Goal: Task Accomplishment & Management: Use online tool/utility

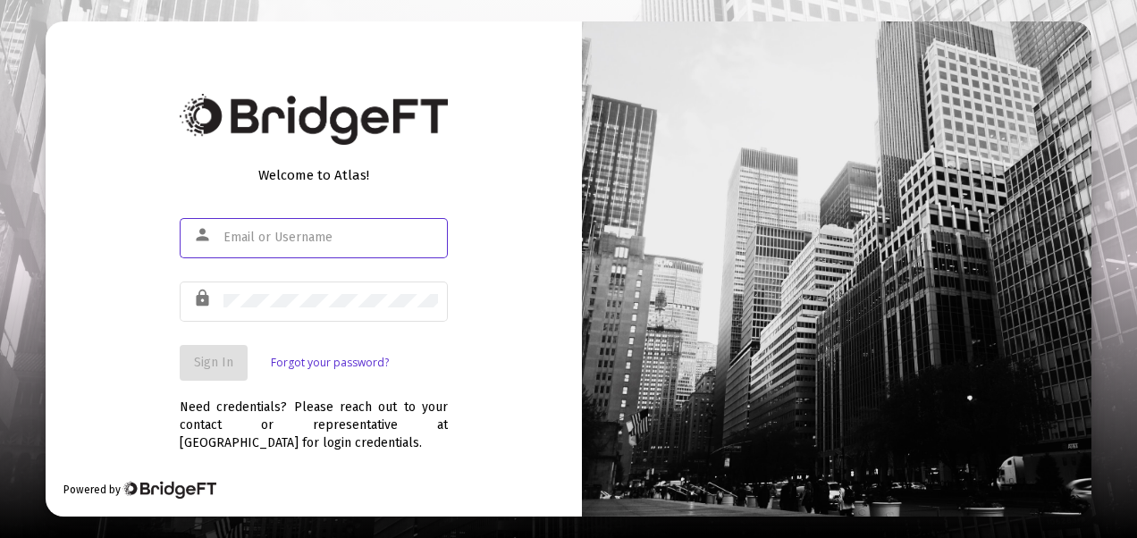
click at [250, 239] on input "text" at bounding box center [331, 238] width 215 height 14
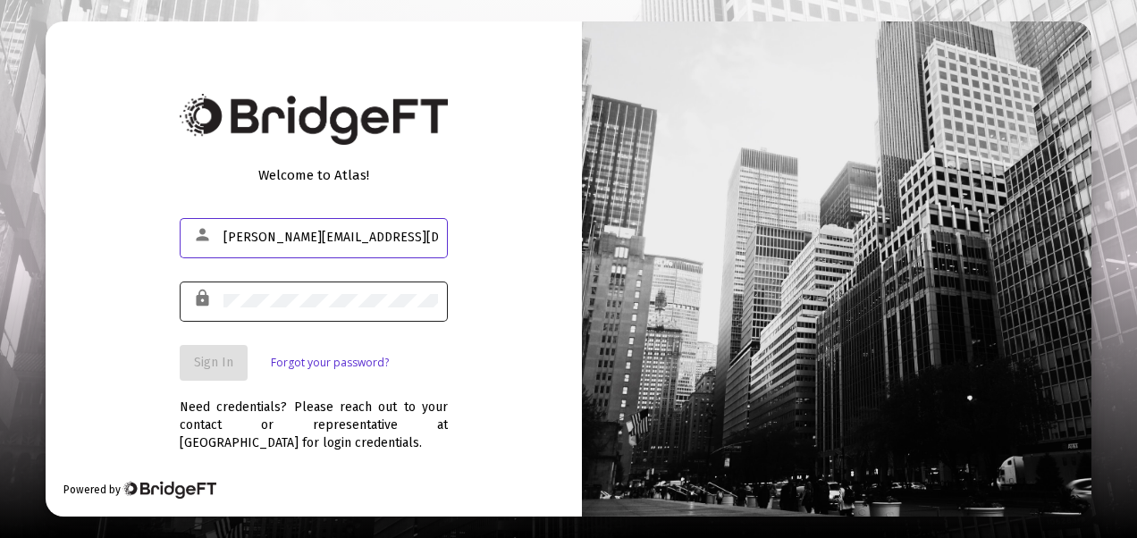
type input "[PERSON_NAME][EMAIL_ADDRESS][DOMAIN_NAME]"
click at [249, 290] on div at bounding box center [331, 301] width 215 height 44
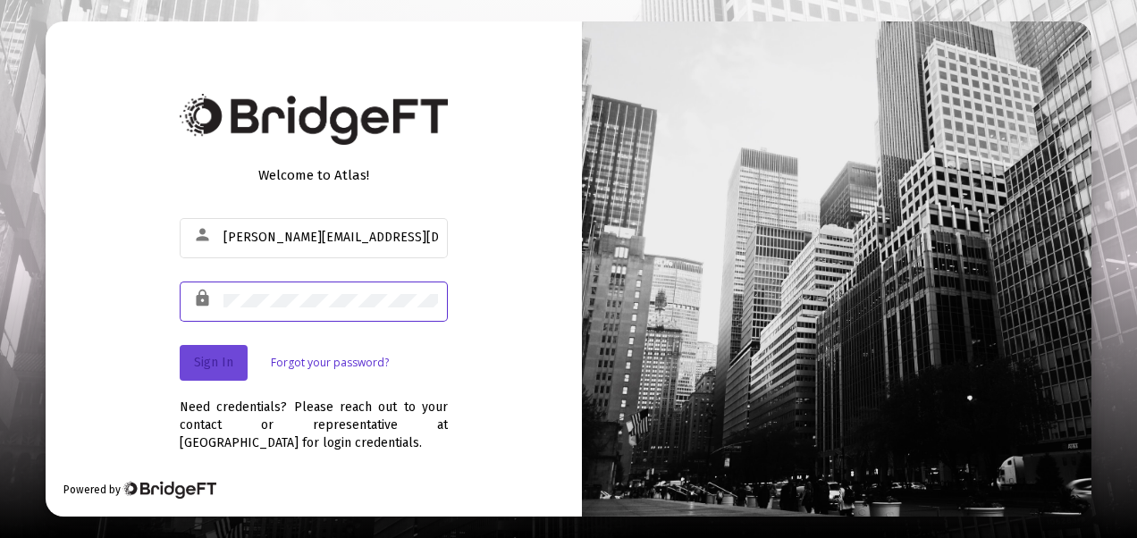
click at [216, 378] on button "Sign In" at bounding box center [214, 363] width 68 height 36
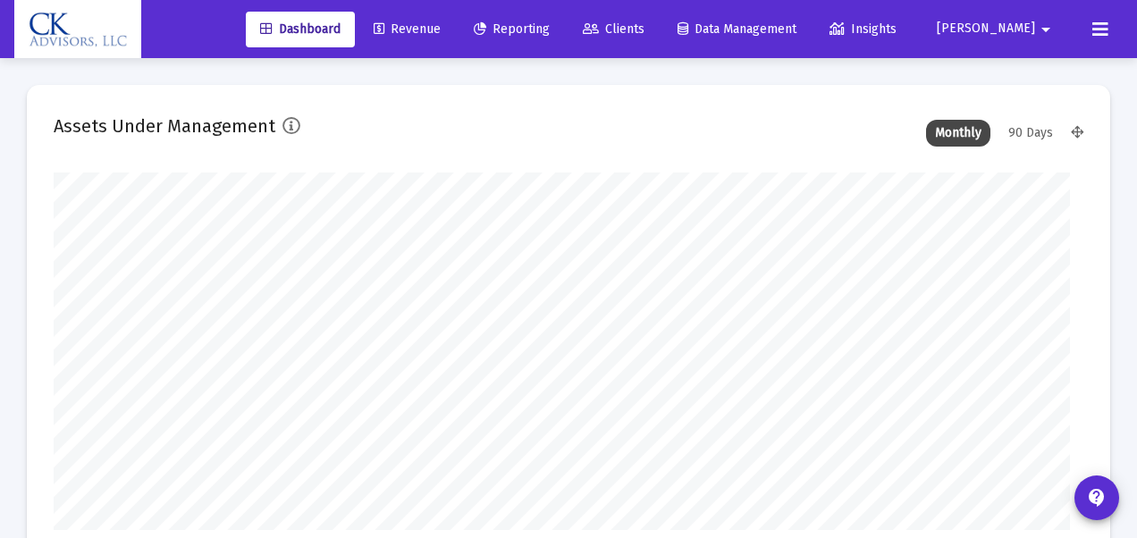
type input "[DATE]"
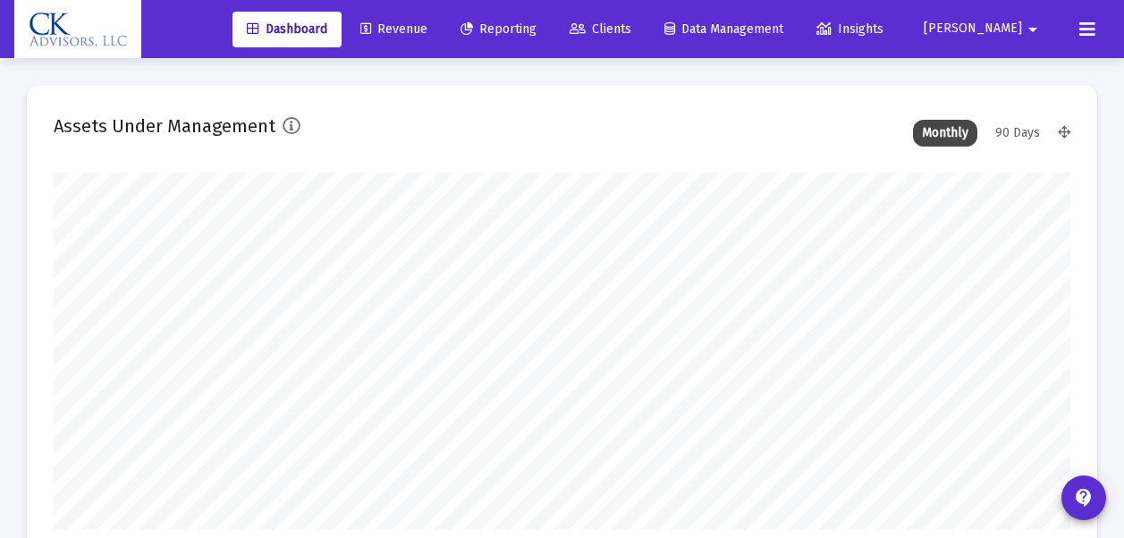
click at [1088, 32] on icon at bounding box center [1087, 29] width 16 height 21
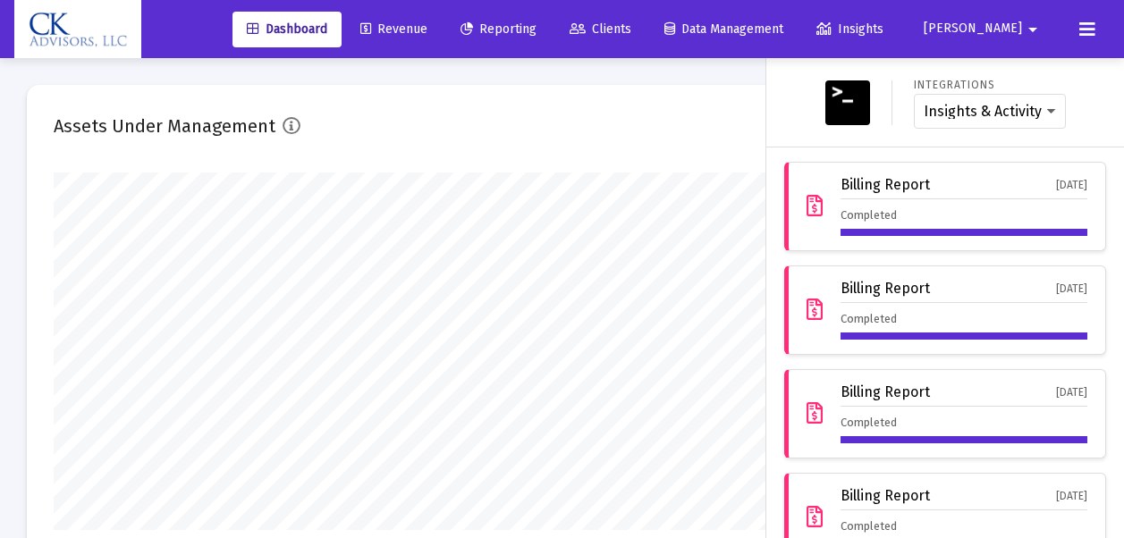
click at [427, 30] on span "Revenue" at bounding box center [393, 28] width 67 height 15
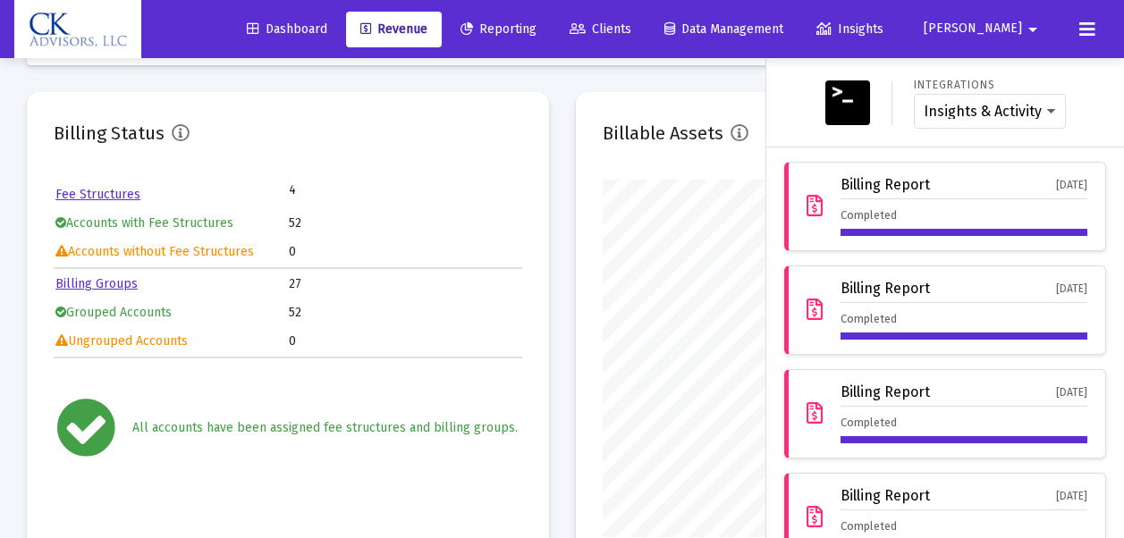
scroll to position [58, 0]
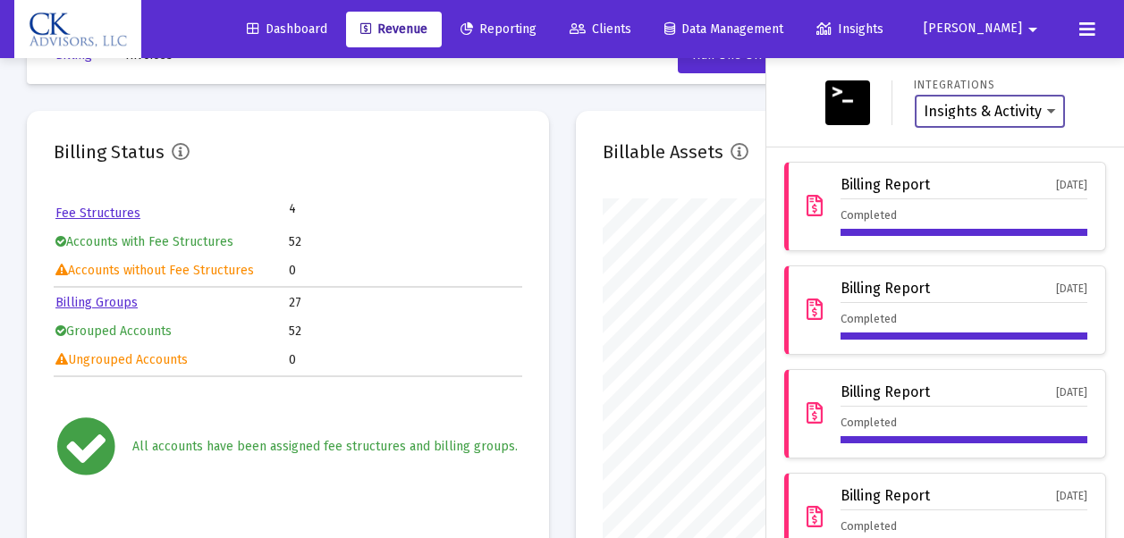
click at [1036, 110] on select "Insights & Activity Wealthbox" at bounding box center [990, 112] width 132 height 16
click at [924, 104] on select "Insights & Activity Wealthbox" at bounding box center [990, 112] width 132 height 16
click at [1085, 37] on icon at bounding box center [1087, 29] width 16 height 21
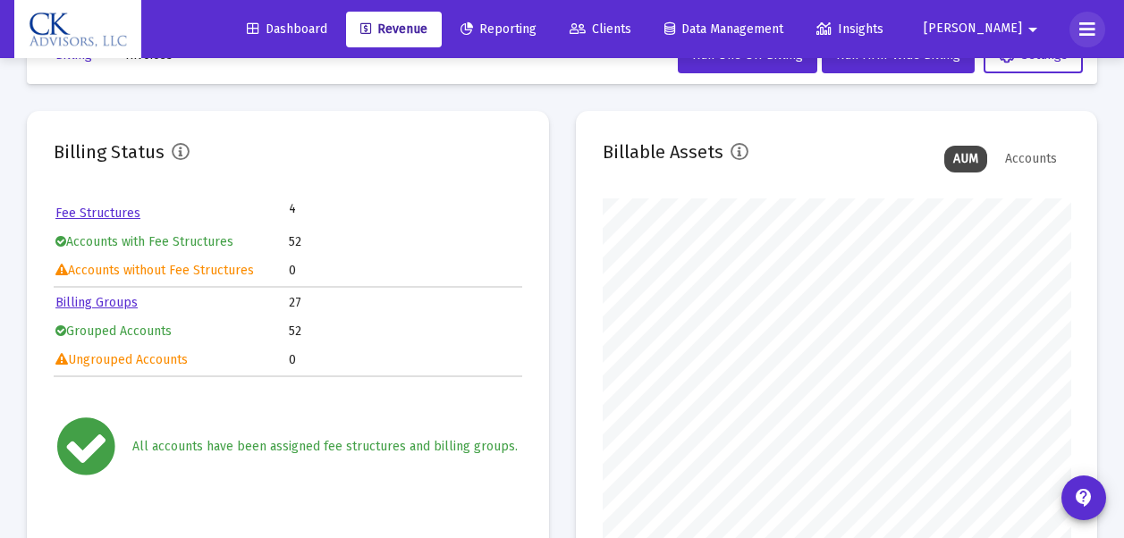
click at [1085, 37] on icon at bounding box center [1087, 29] width 16 height 21
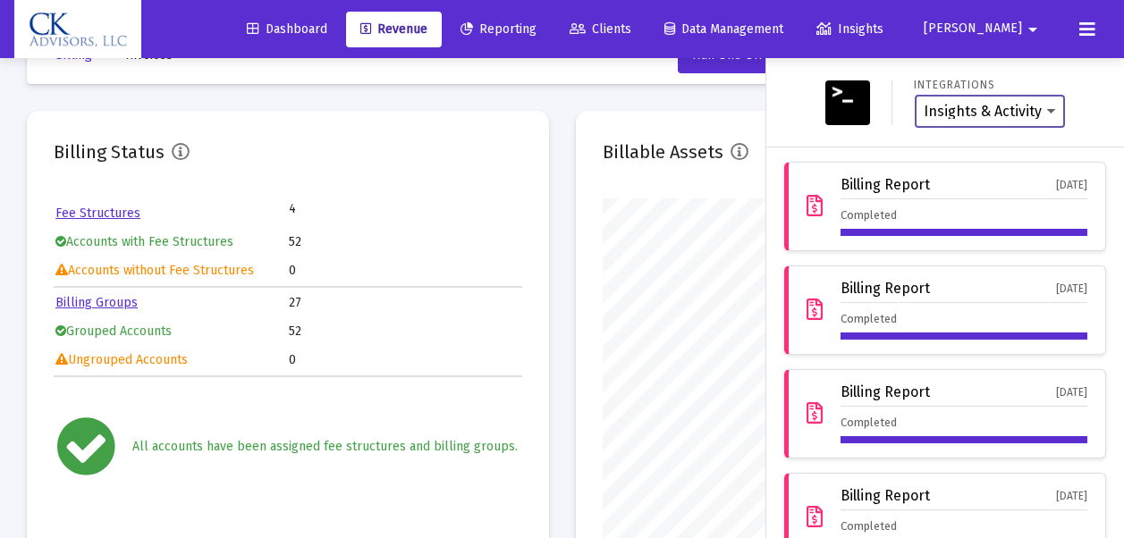
click at [1040, 105] on select "Insights & Activity Wealthbox" at bounding box center [990, 112] width 132 height 16
click at [1102, 131] on div "Integrations Insights & Activity Wealthbox" at bounding box center [944, 102] width 343 height 60
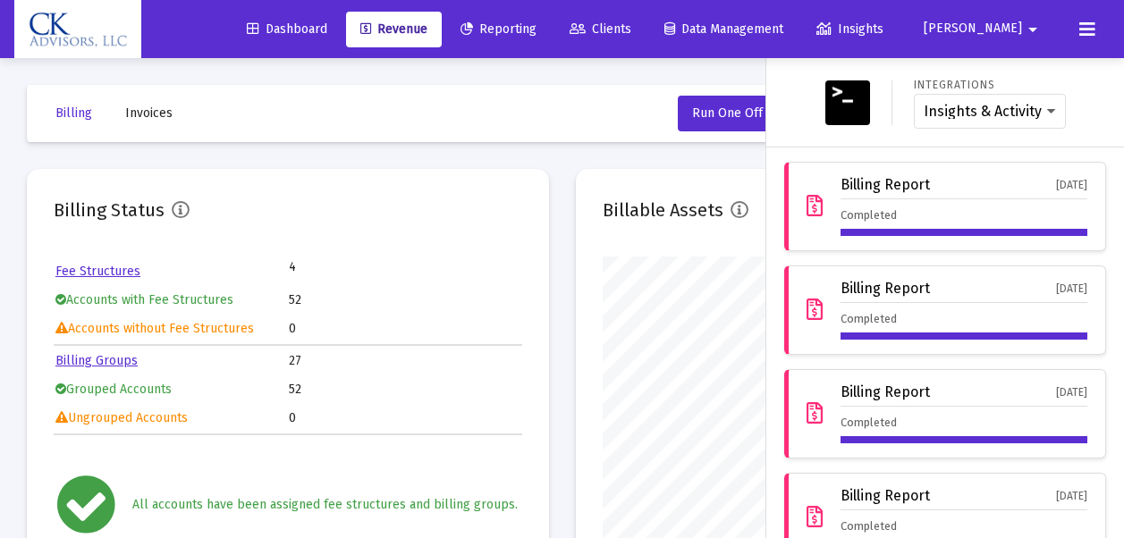
click at [327, 28] on span "Dashboard" at bounding box center [287, 28] width 80 height 15
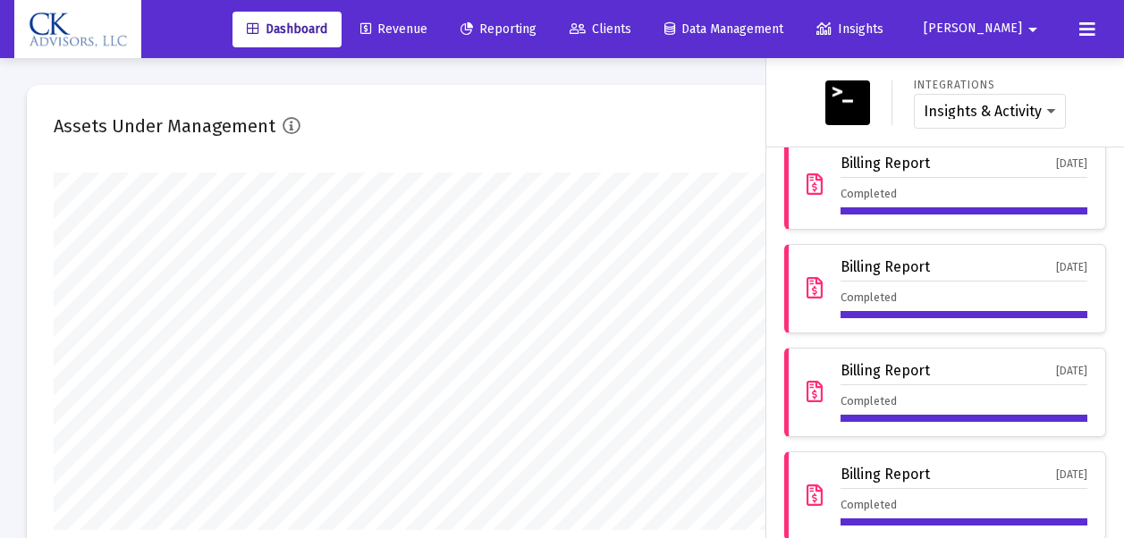
scroll to position [46, 0]
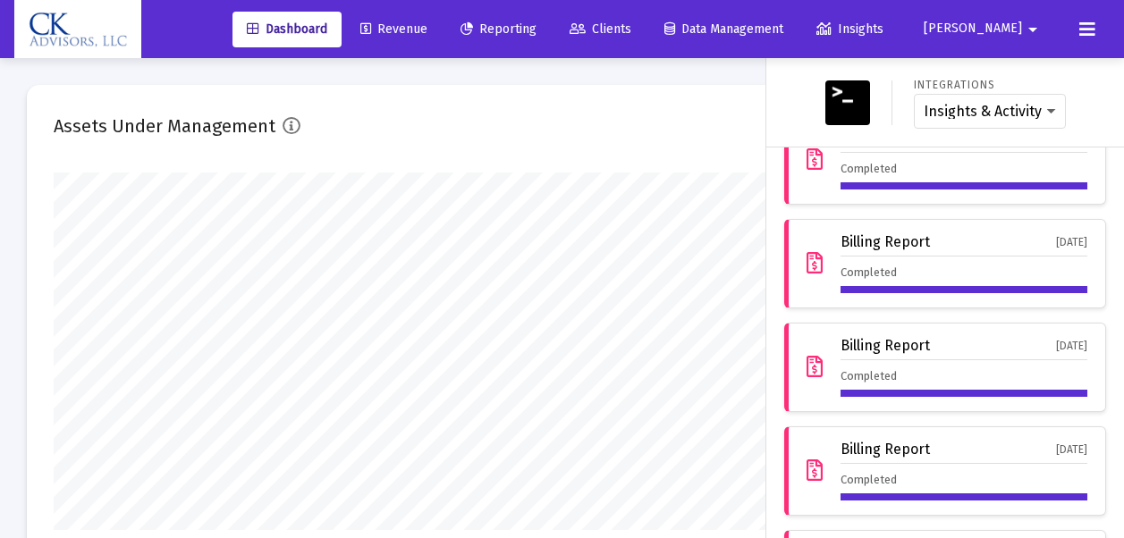
click at [630, 122] on div at bounding box center [562, 269] width 1124 height 538
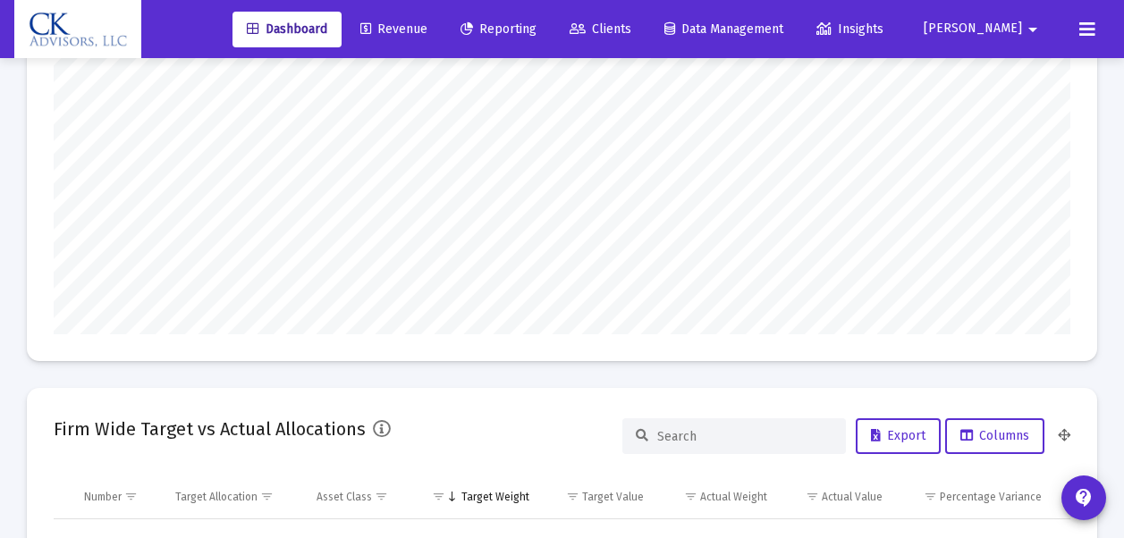
scroll to position [0, 0]
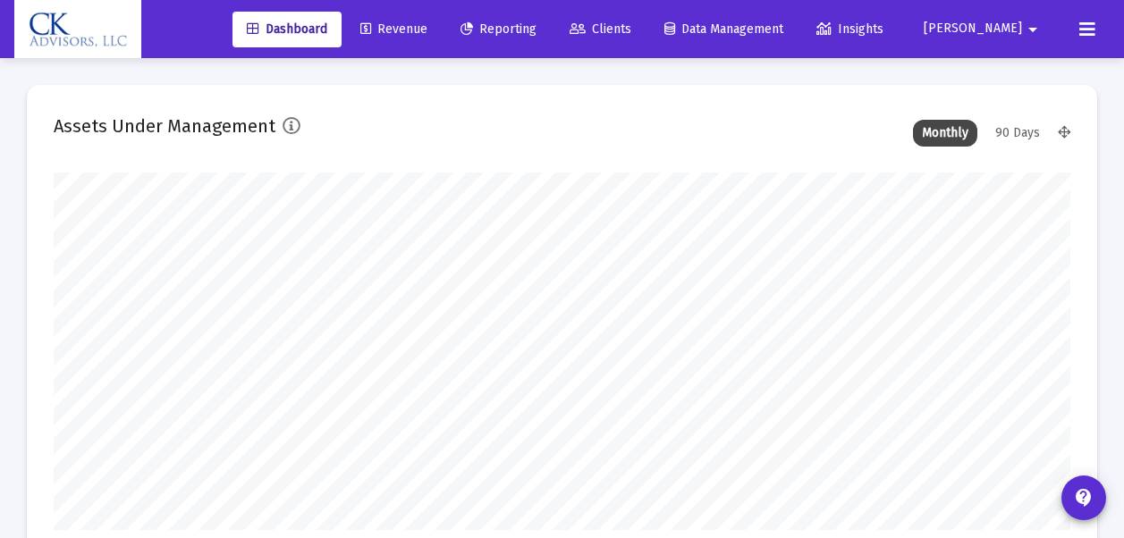
click at [537, 27] on span "Reporting" at bounding box center [499, 28] width 76 height 15
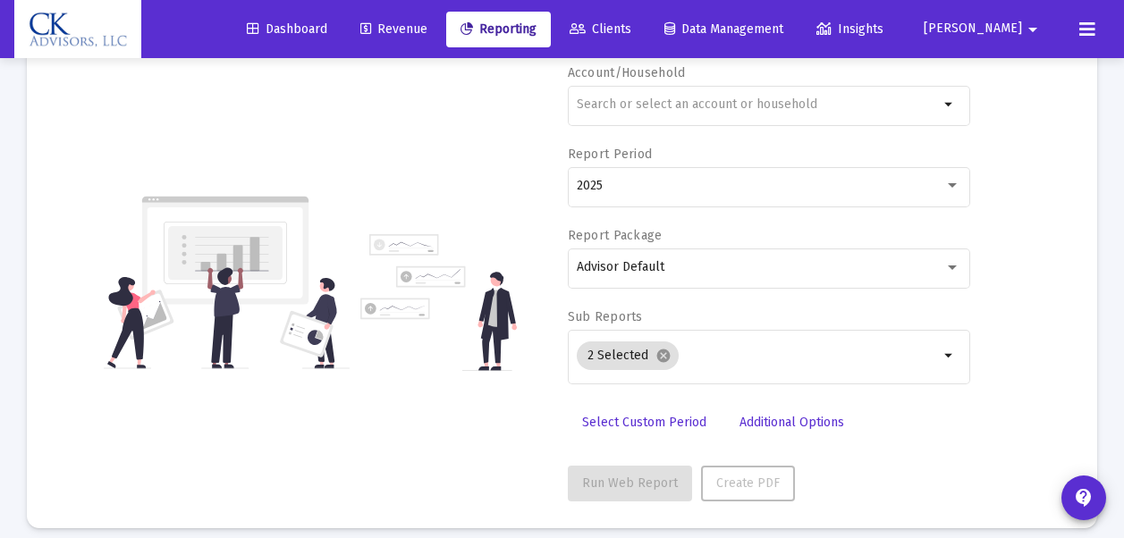
scroll to position [148, 0]
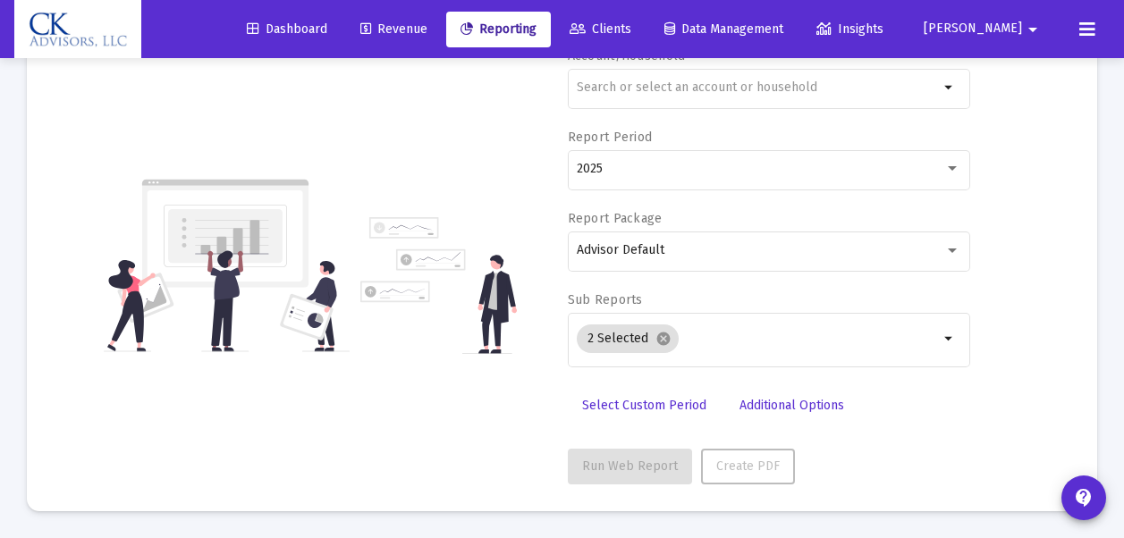
click at [820, 408] on span "Additional Options" at bounding box center [791, 405] width 105 height 15
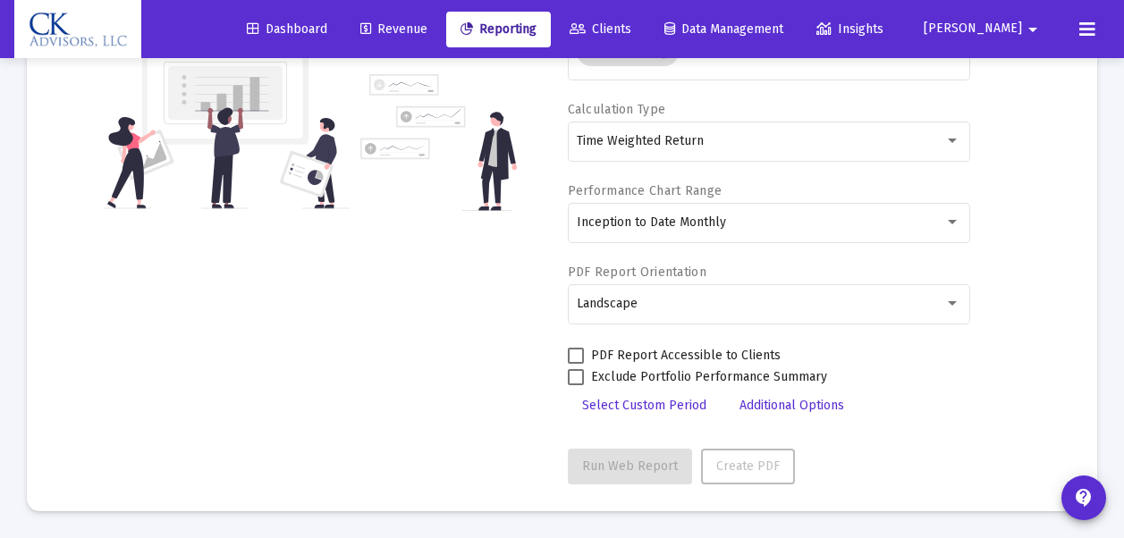
scroll to position [0, 0]
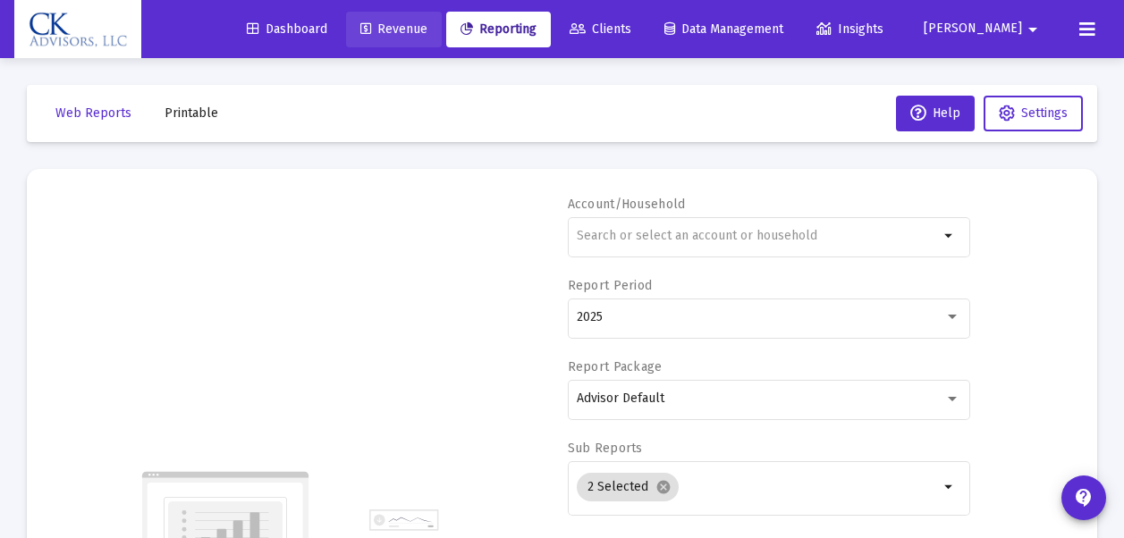
click at [427, 35] on span "Revenue" at bounding box center [393, 28] width 67 height 15
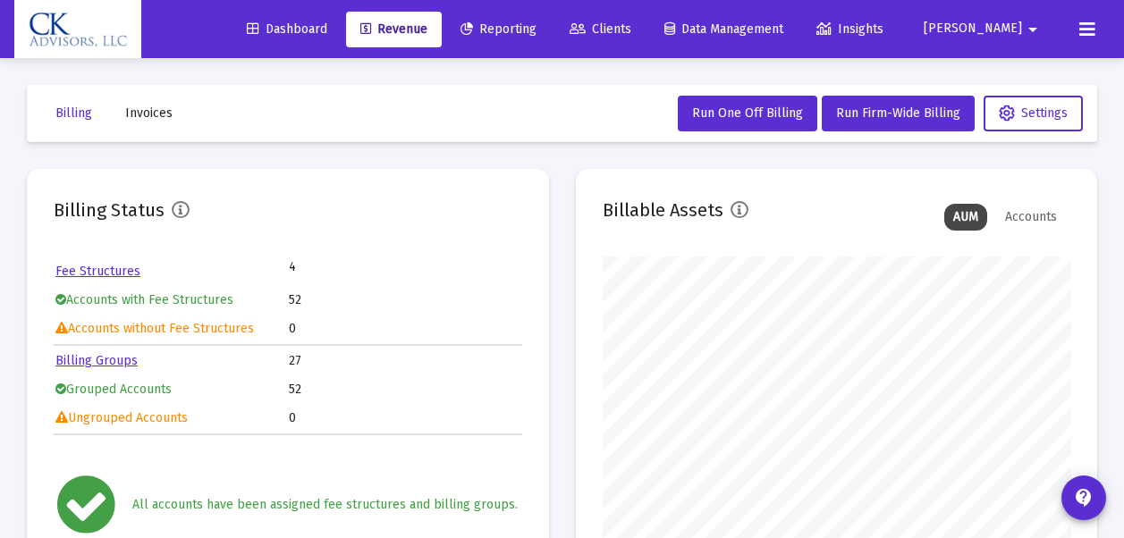
scroll to position [358, 468]
click at [140, 114] on span "Invoices" at bounding box center [148, 113] width 47 height 15
click at [907, 111] on span "Run Firm-Wide Billing" at bounding box center [898, 113] width 124 height 15
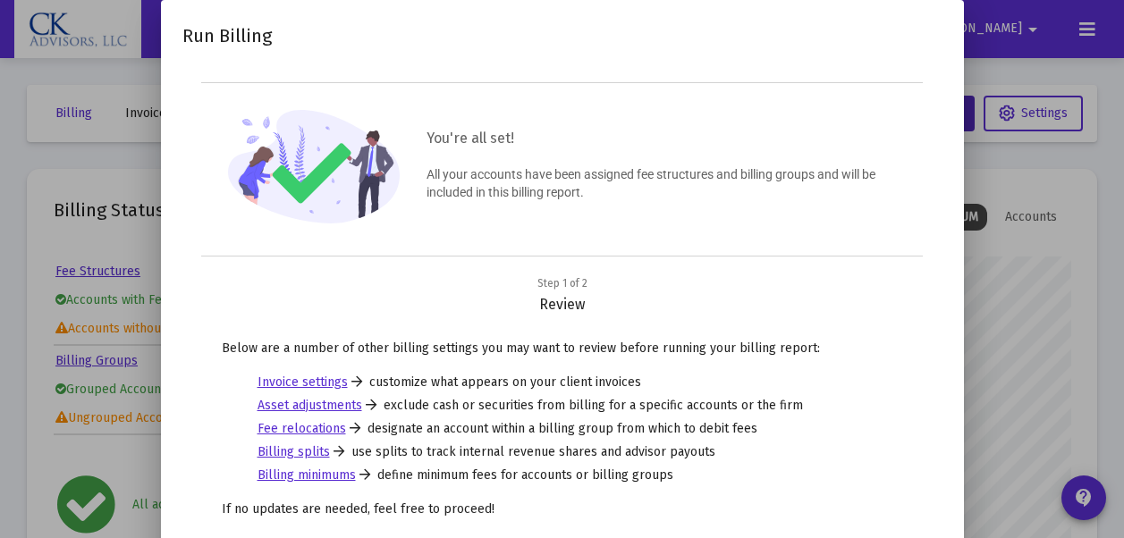
click at [1006, 292] on div at bounding box center [562, 269] width 1124 height 538
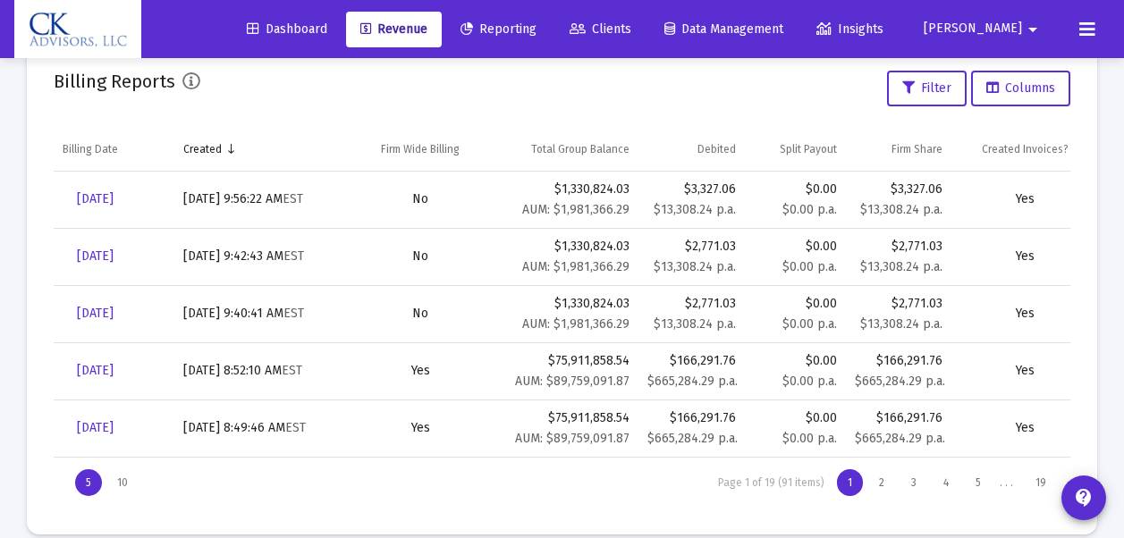
scroll to position [636, 0]
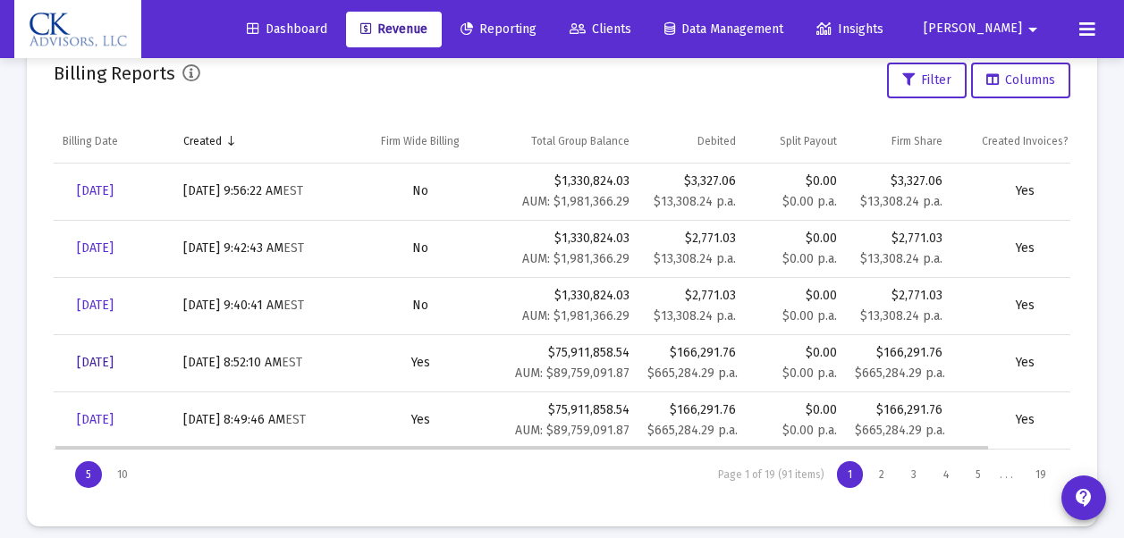
click at [114, 368] on span "[DATE]" at bounding box center [95, 362] width 37 height 15
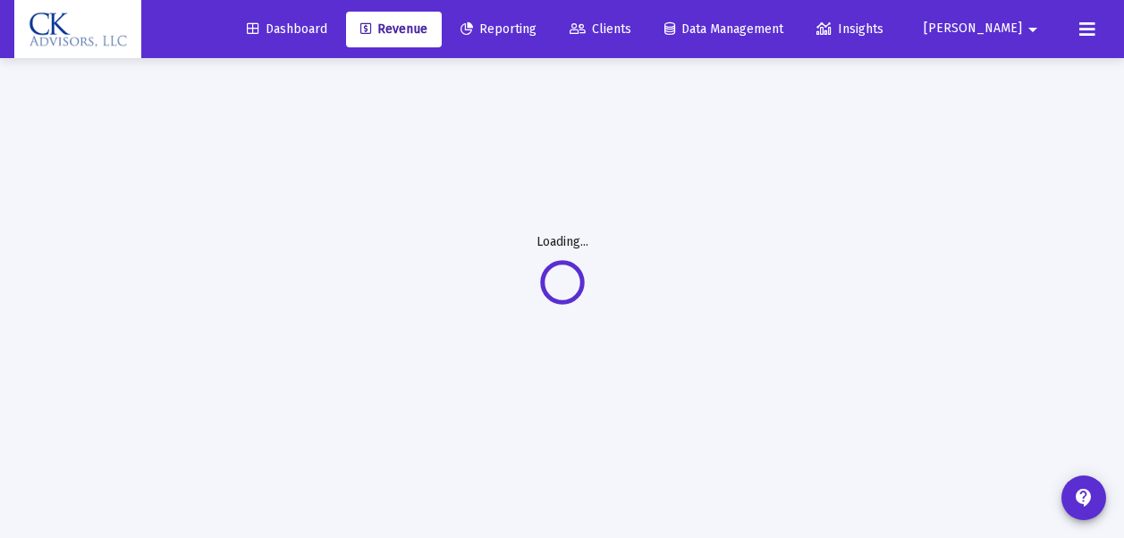
scroll to position [58, 0]
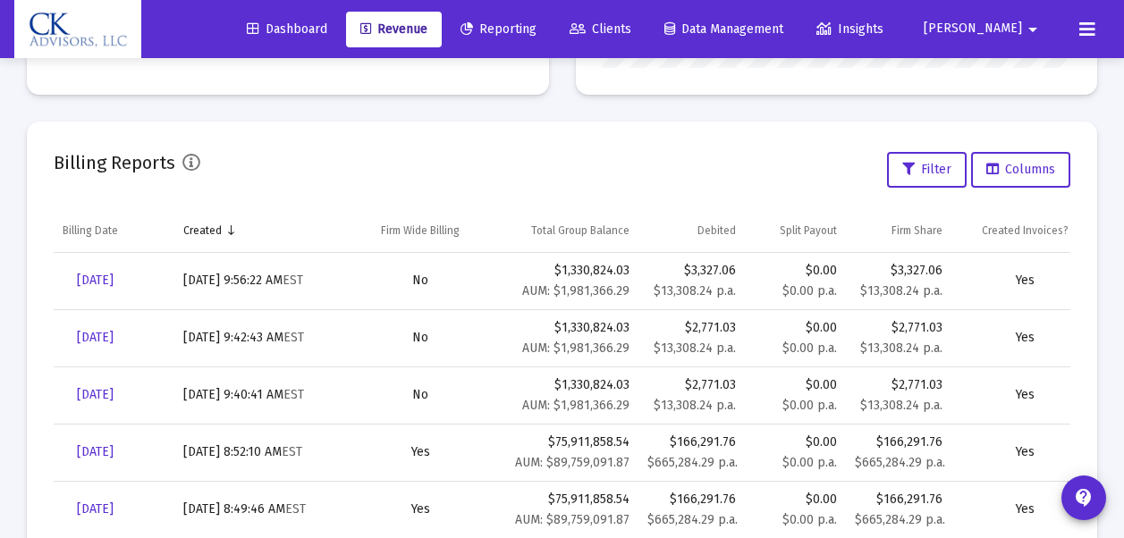
scroll to position [651, 0]
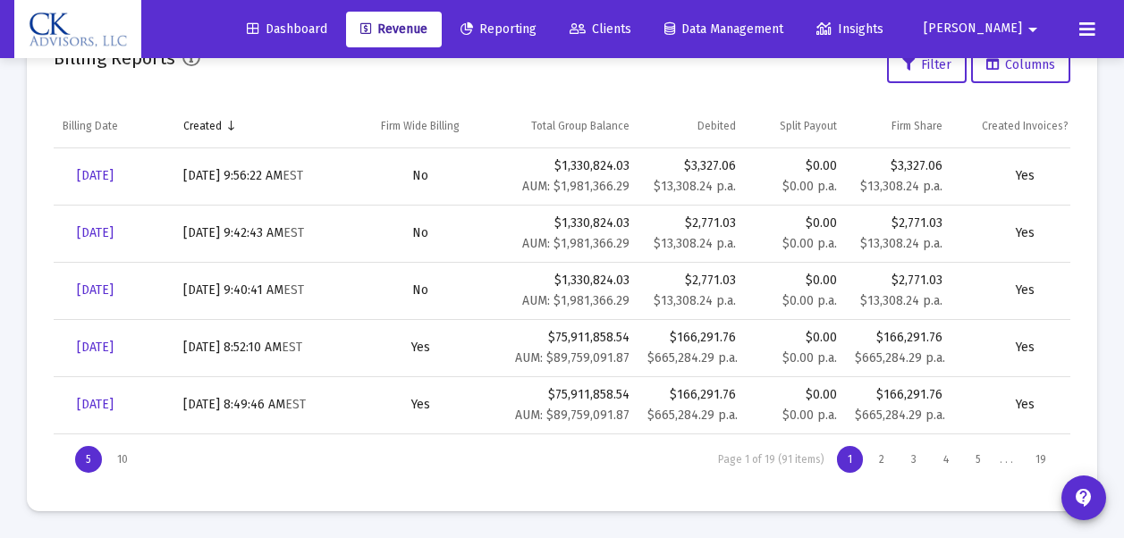
drag, startPoint x: 1118, startPoint y: 473, endPoint x: 1125, endPoint y: 384, distance: 89.7
click at [883, 495] on mat-card "Billing Reports Filter Columns Billing Date Created Firm Wide Billing Total Gro…" at bounding box center [562, 264] width 1070 height 494
click at [114, 407] on span "[DATE]" at bounding box center [95, 404] width 37 height 15
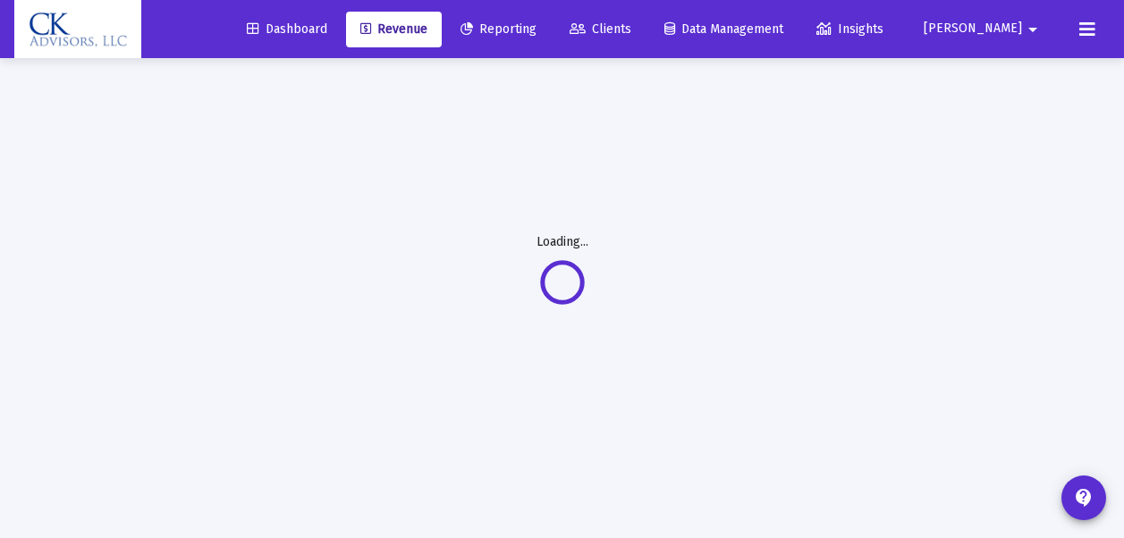
scroll to position [58, 0]
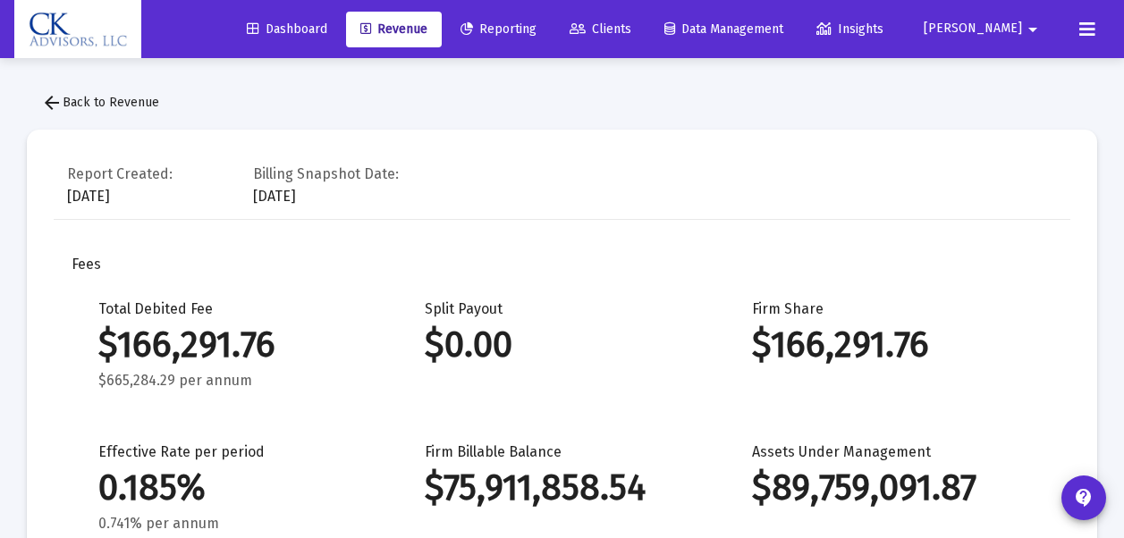
click at [883, 24] on span "Insights" at bounding box center [849, 28] width 67 height 15
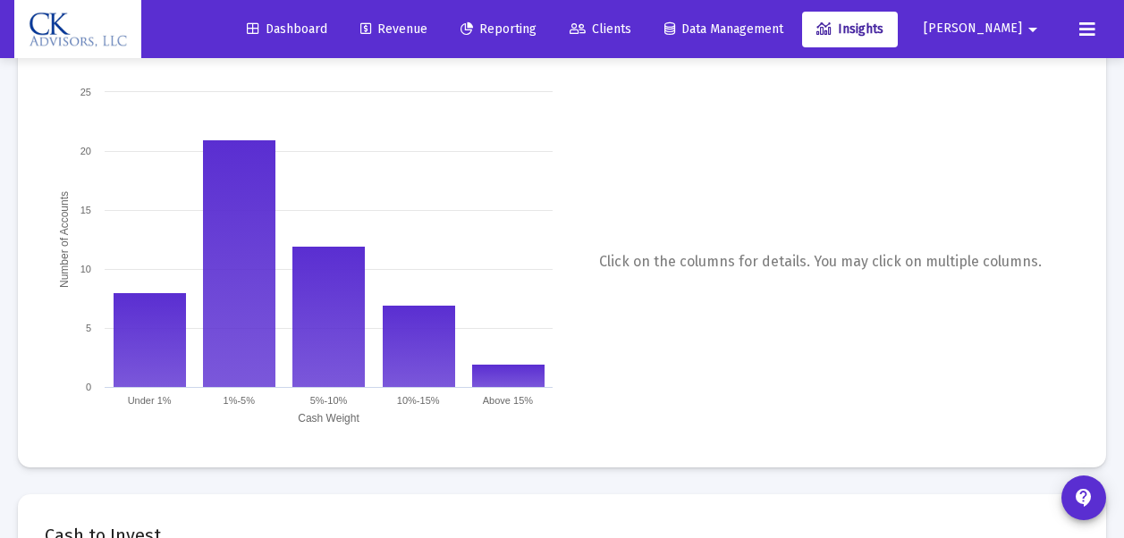
scroll to position [90, 0]
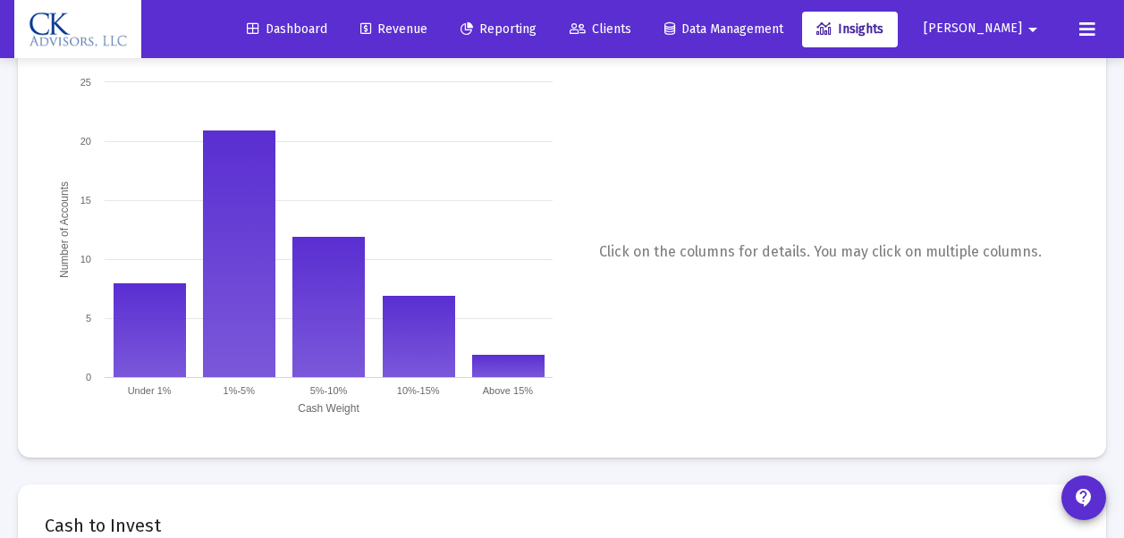
click at [1019, 29] on span "[PERSON_NAME]" at bounding box center [973, 28] width 98 height 15
click at [893, 139] on div at bounding box center [562, 269] width 1124 height 538
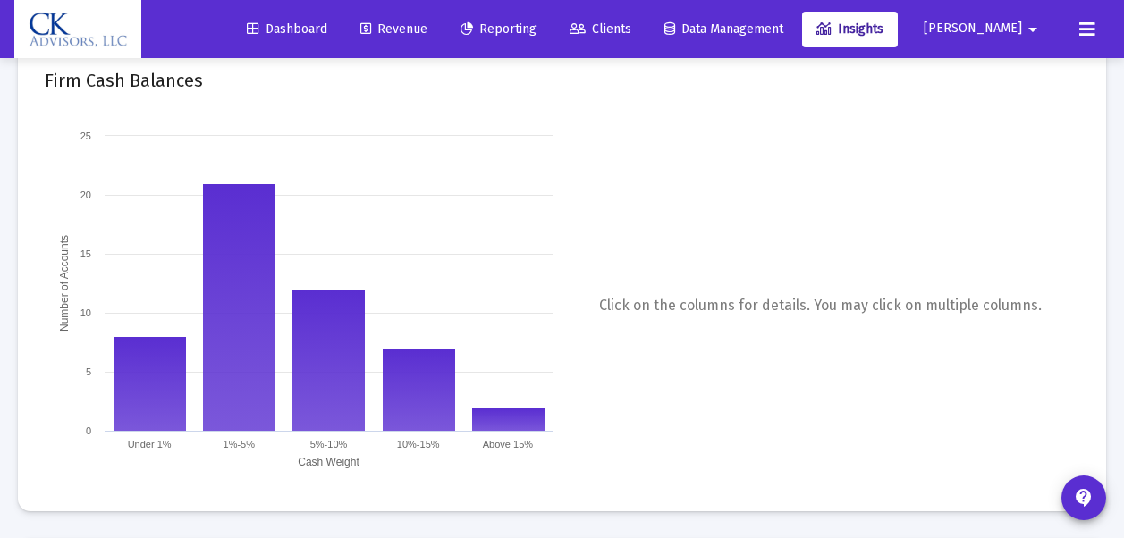
scroll to position [0, 0]
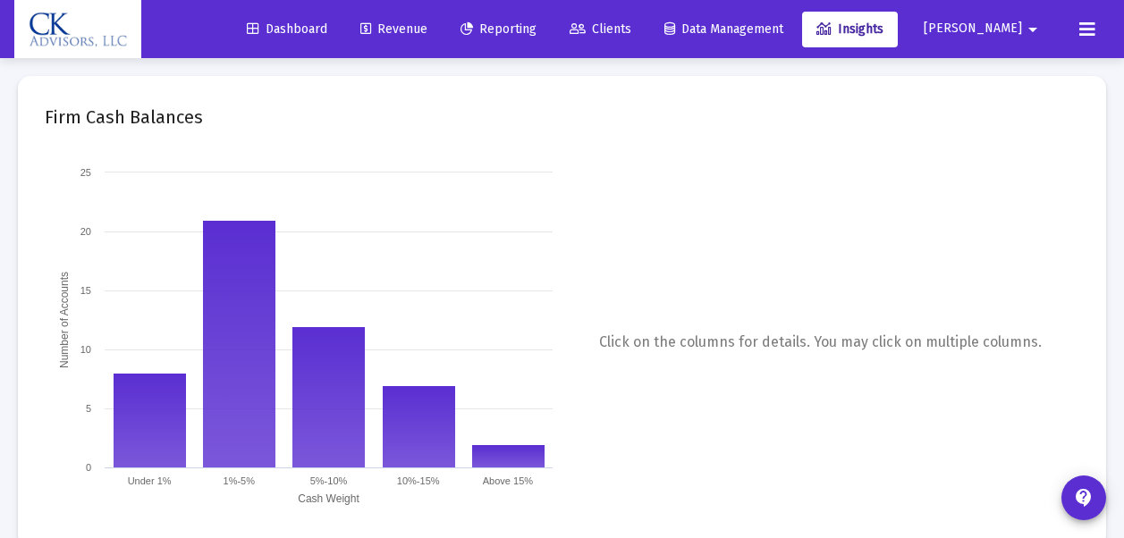
click at [1094, 29] on icon at bounding box center [1087, 29] width 16 height 21
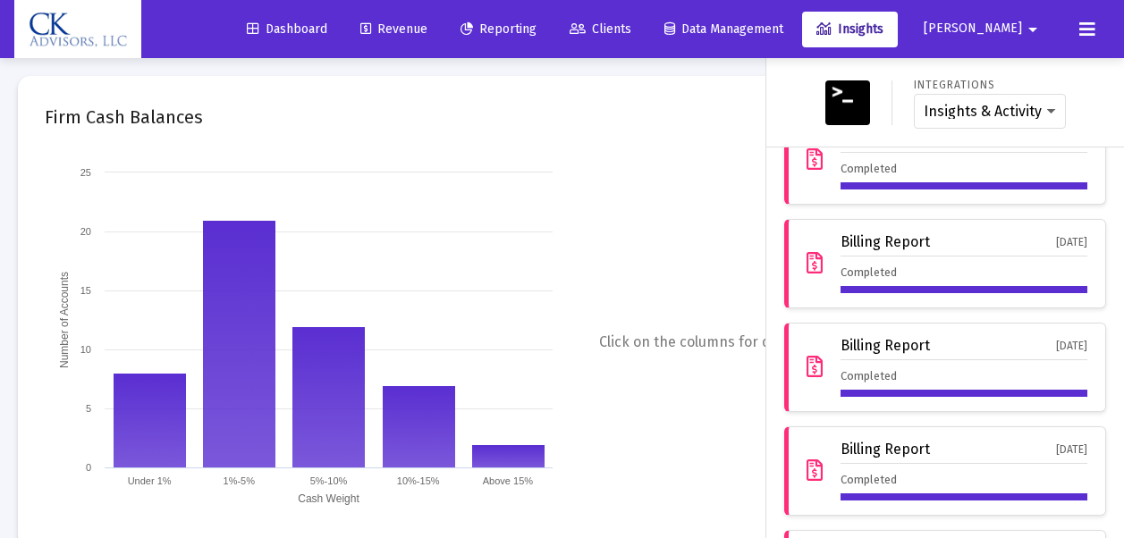
click at [569, 110] on div at bounding box center [562, 269] width 1124 height 538
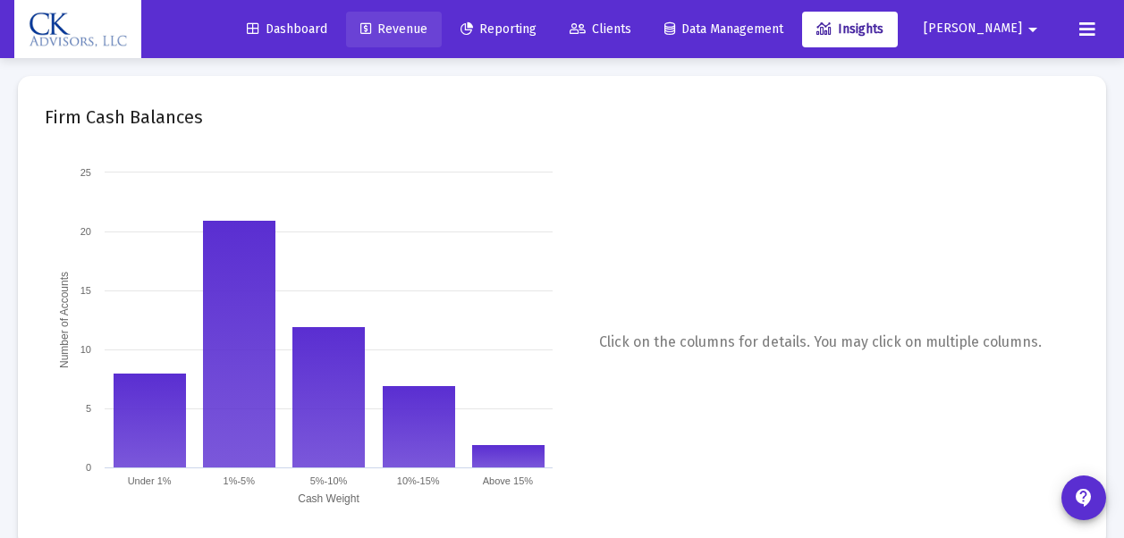
click at [427, 28] on span "Revenue" at bounding box center [393, 28] width 67 height 15
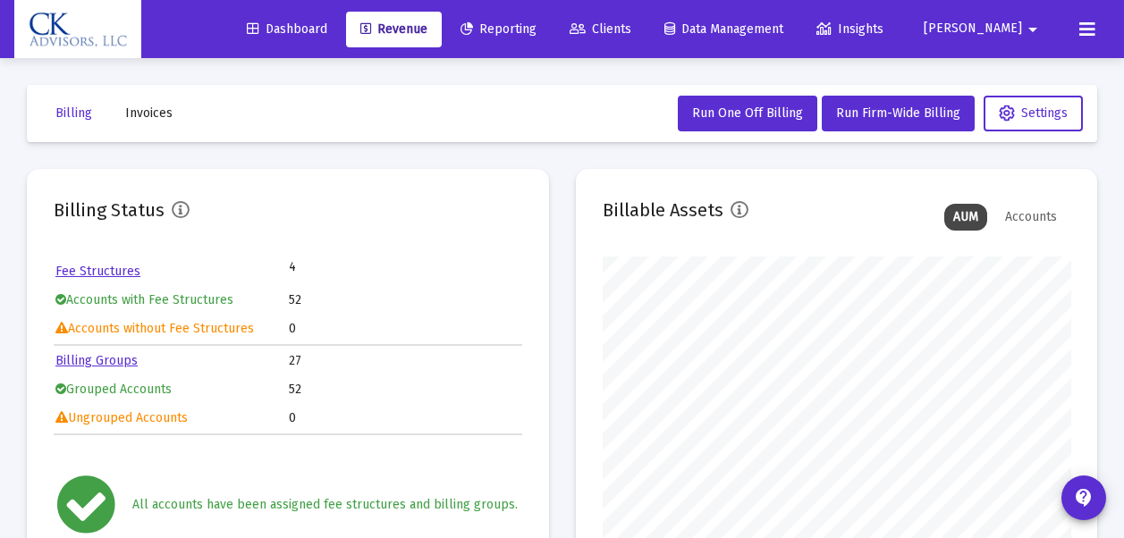
scroll to position [358, 468]
click at [156, 115] on span "Invoices" at bounding box center [148, 113] width 47 height 15
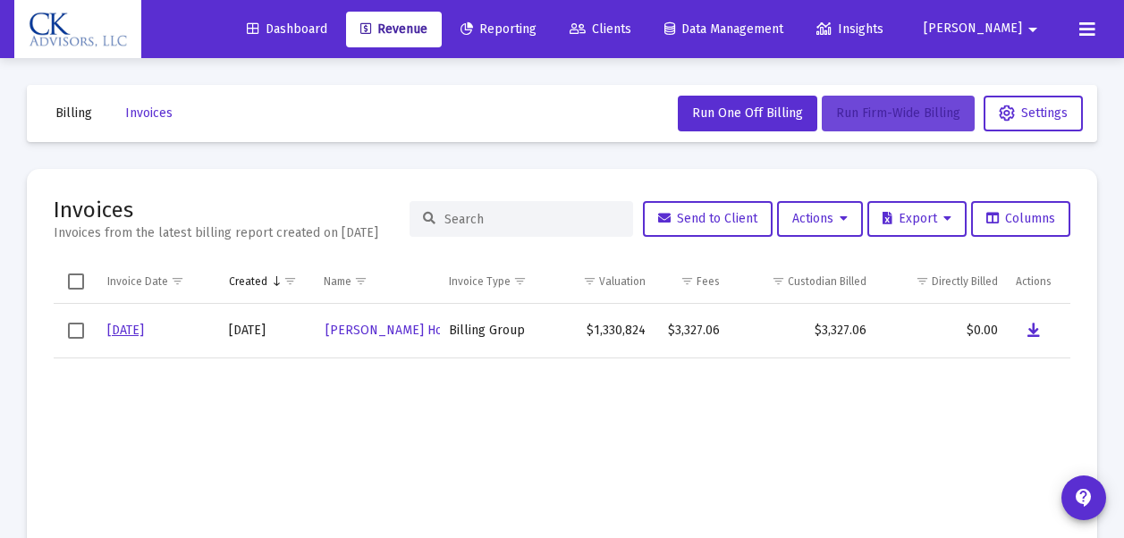
click at [895, 121] on button "Run Firm-Wide Billing" at bounding box center [898, 114] width 153 height 36
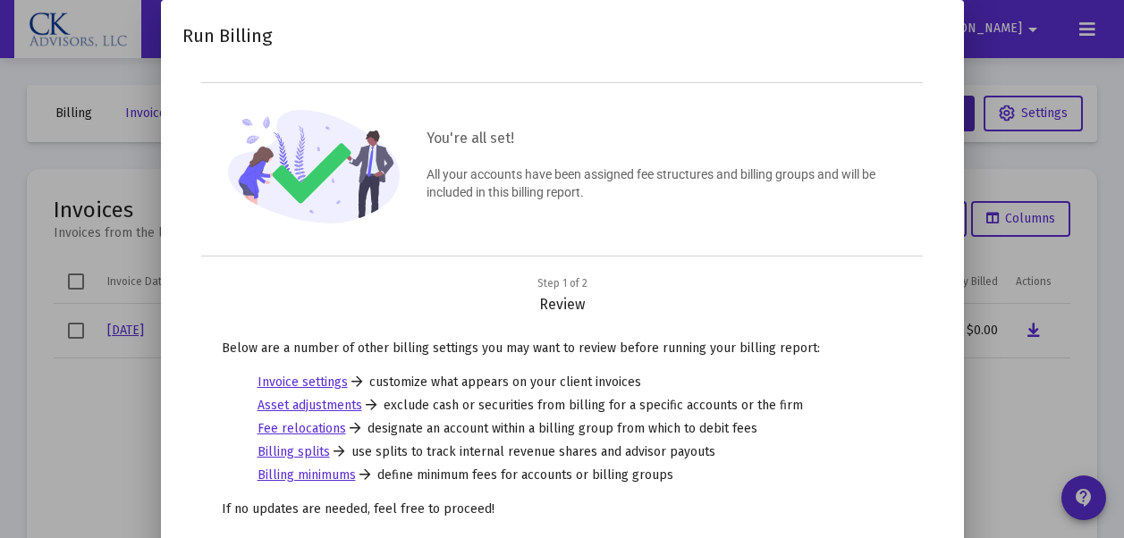
click at [1050, 281] on div at bounding box center [562, 269] width 1124 height 538
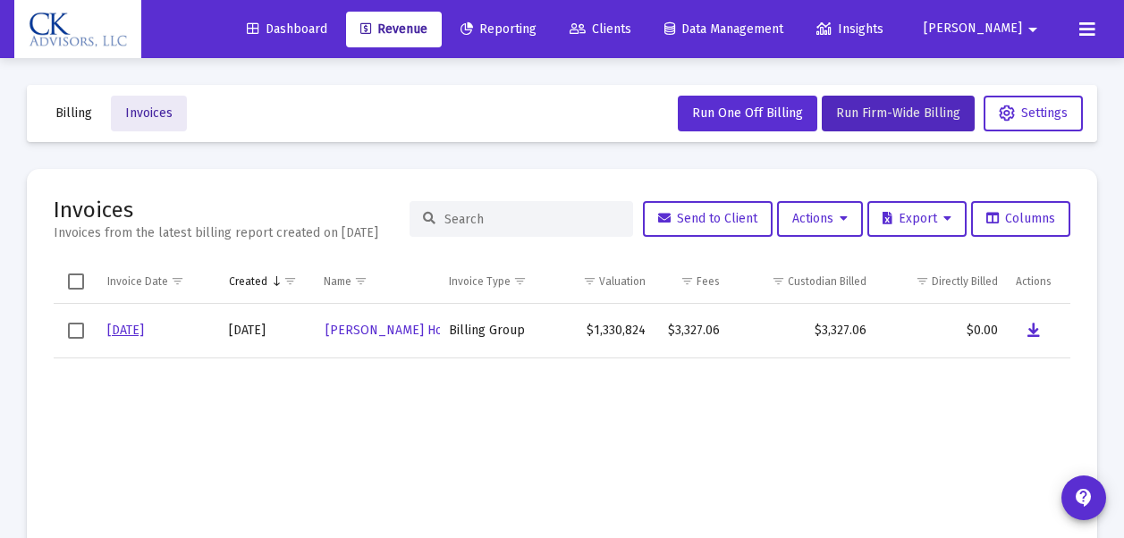
click at [148, 107] on span "Invoices" at bounding box center [148, 113] width 47 height 15
click at [855, 109] on span "Run Firm-Wide Billing" at bounding box center [898, 113] width 124 height 15
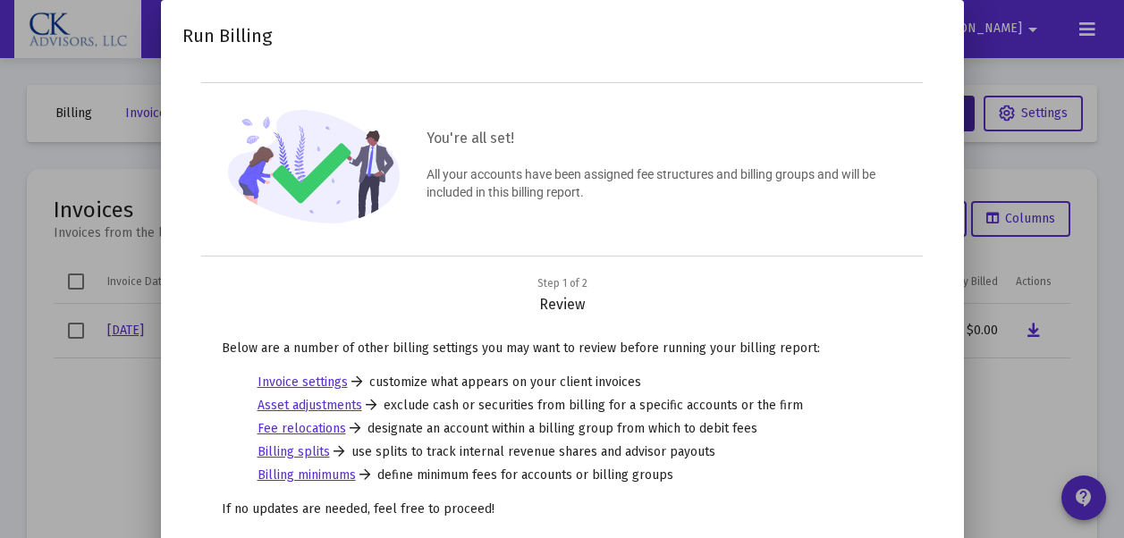
click at [1065, 288] on div at bounding box center [562, 269] width 1124 height 538
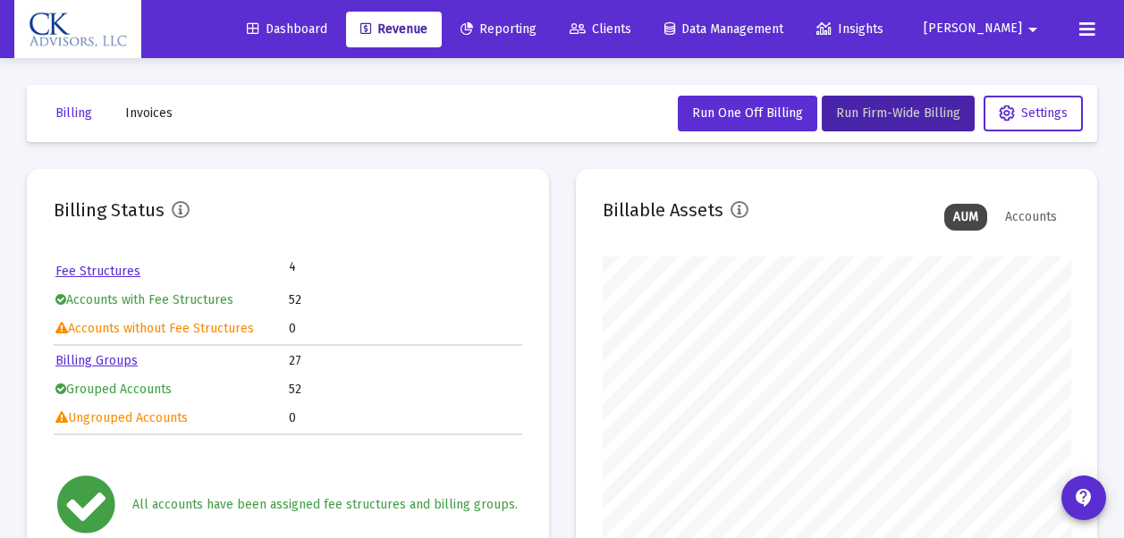
scroll to position [358, 468]
click at [874, 112] on span "Run Firm-Wide Billing" at bounding box center [898, 113] width 124 height 15
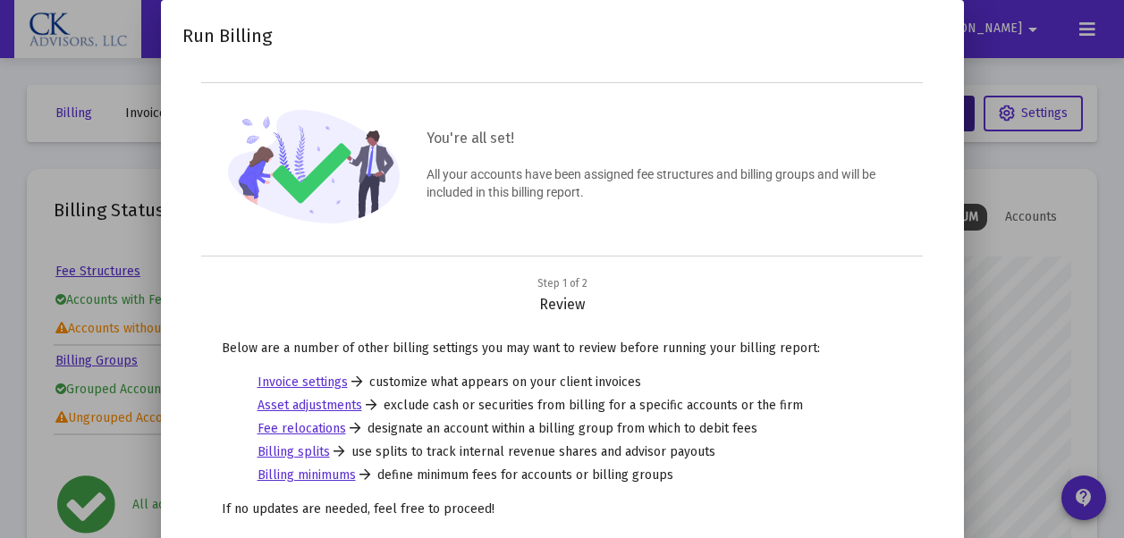
click at [1024, 274] on div at bounding box center [562, 269] width 1124 height 538
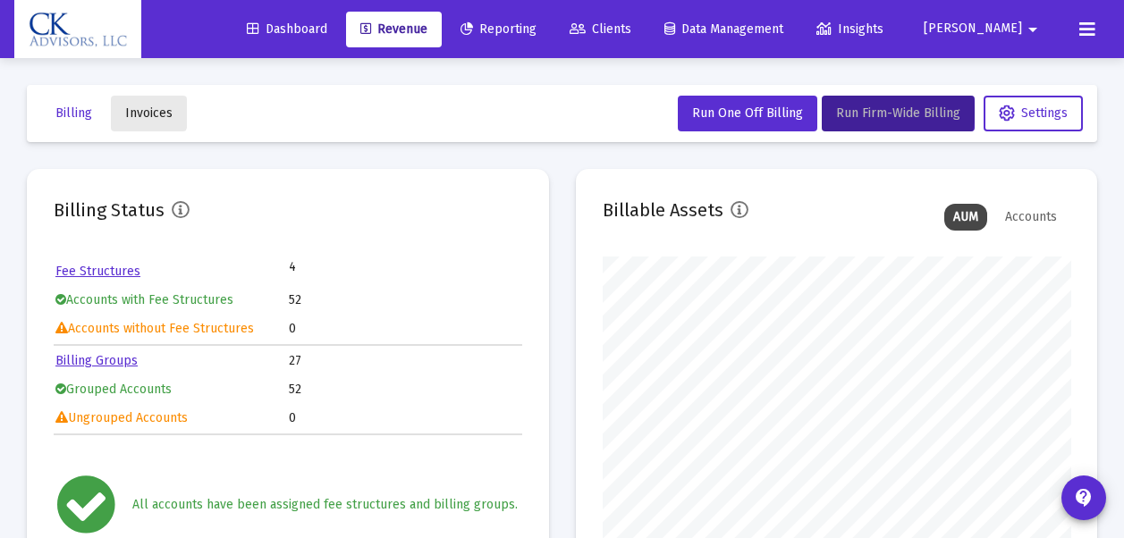
click at [141, 113] on span "Invoices" at bounding box center [148, 113] width 47 height 15
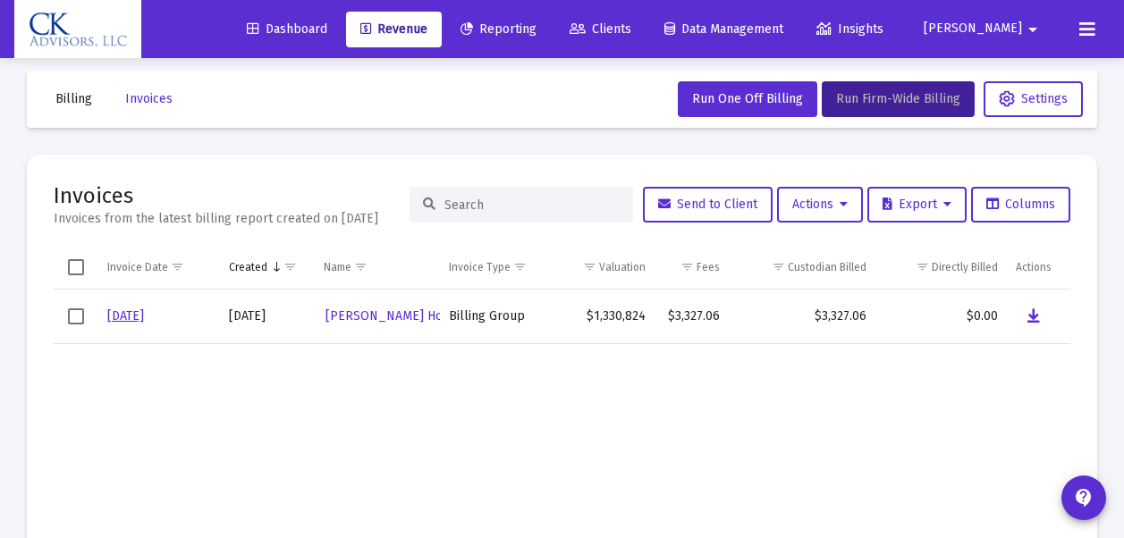
scroll to position [5, 0]
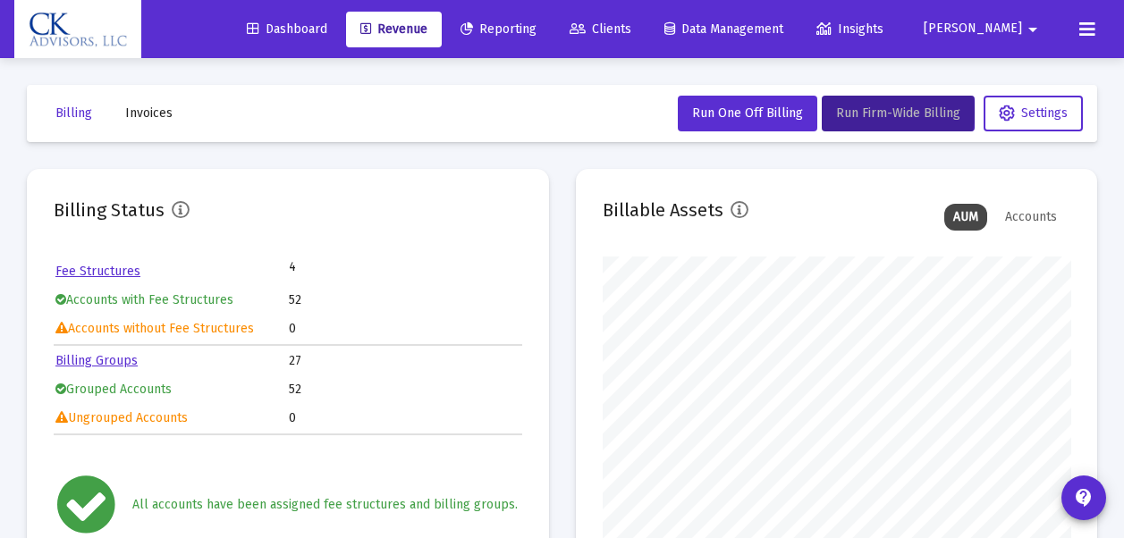
scroll to position [358, 468]
click at [165, 117] on span "Invoices" at bounding box center [148, 113] width 47 height 15
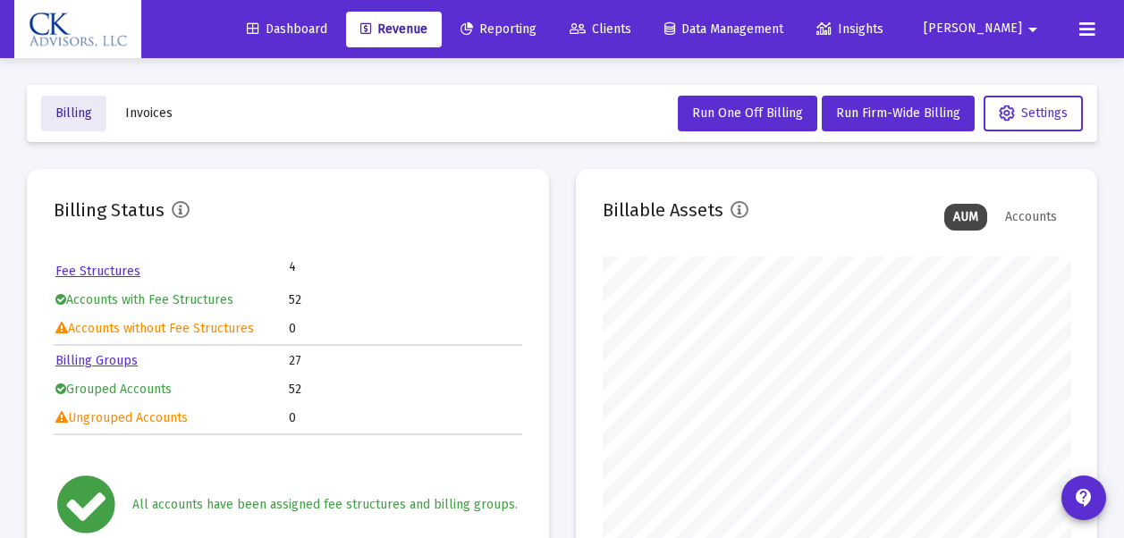
click at [68, 114] on span "Billing" at bounding box center [73, 113] width 37 height 15
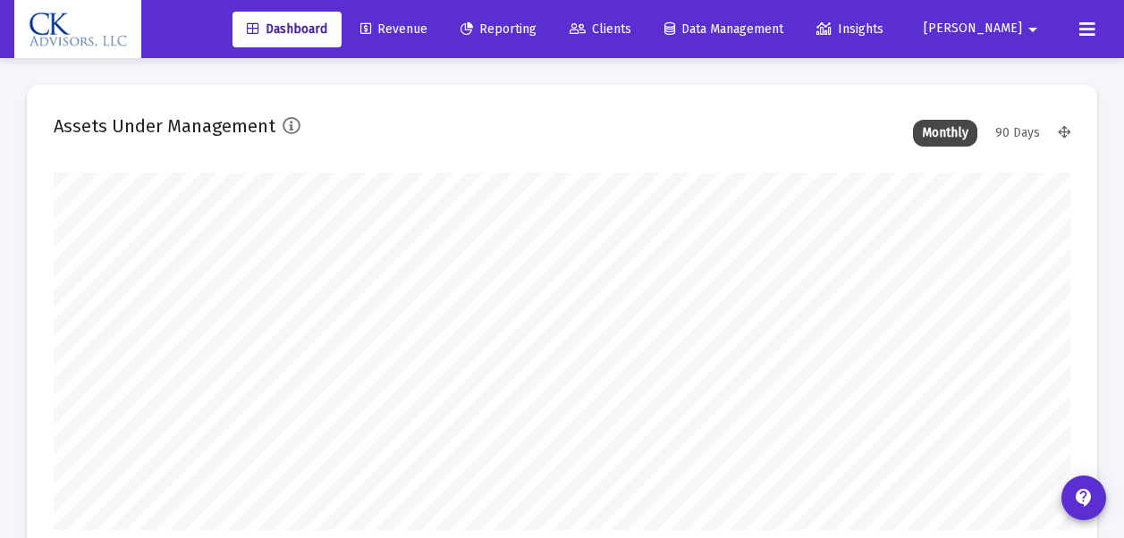
scroll to position [358, 545]
click at [427, 28] on span "Revenue" at bounding box center [393, 28] width 67 height 15
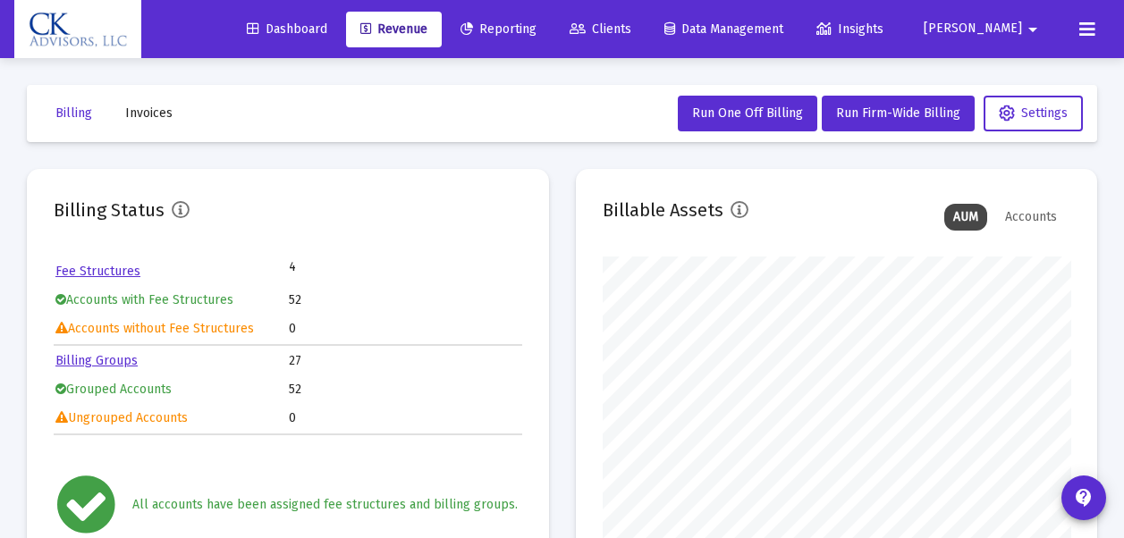
scroll to position [358, 468]
click at [154, 106] on span "Invoices" at bounding box center [148, 113] width 47 height 15
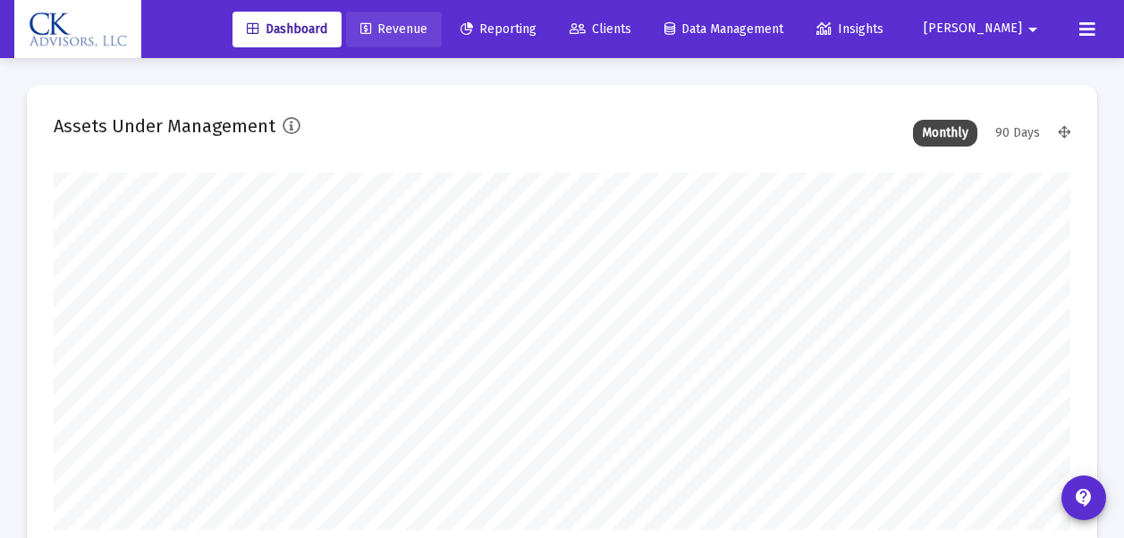
click at [427, 25] on span "Revenue" at bounding box center [393, 28] width 67 height 15
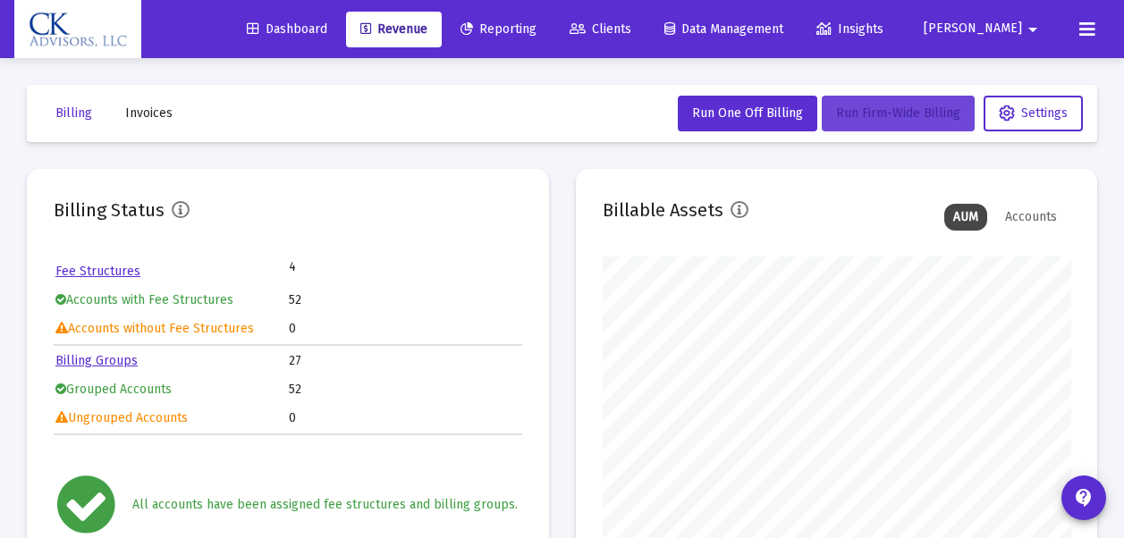
click at [925, 119] on span "Run Firm-Wide Billing" at bounding box center [898, 113] width 124 height 15
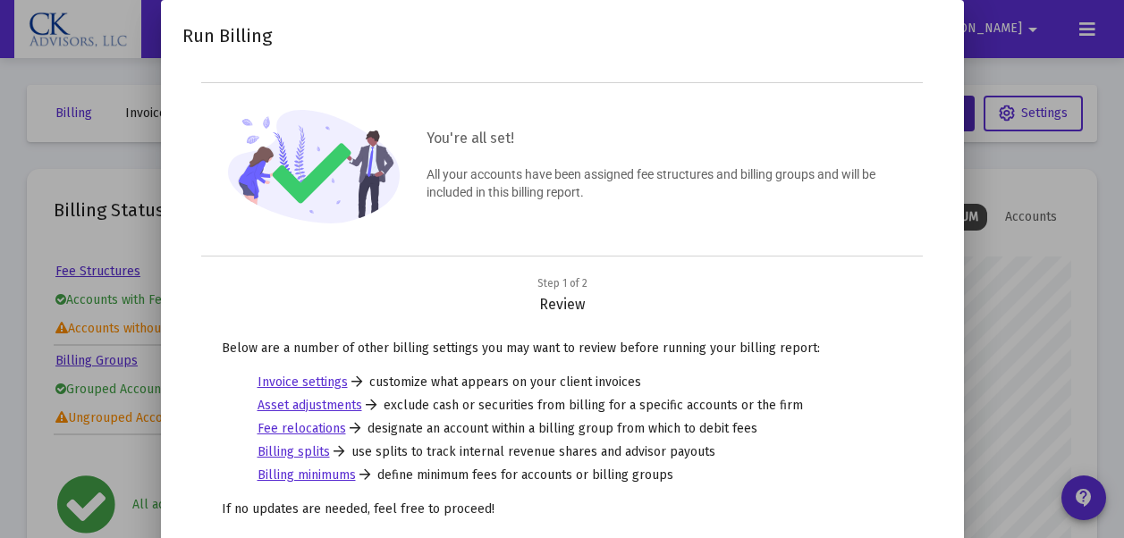
click at [1028, 300] on div at bounding box center [562, 269] width 1124 height 538
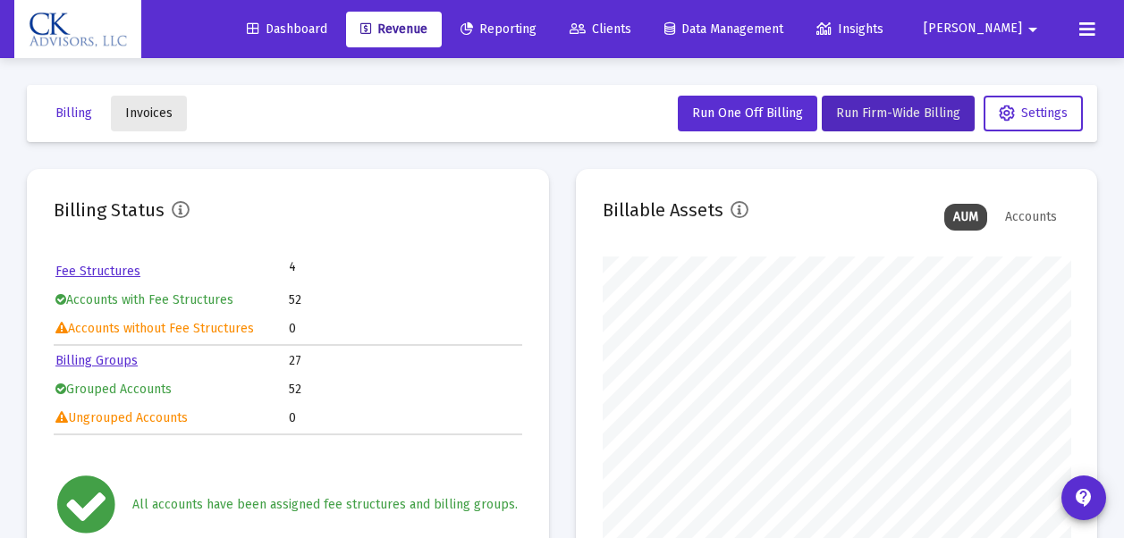
click at [161, 113] on span "Invoices" at bounding box center [148, 113] width 47 height 15
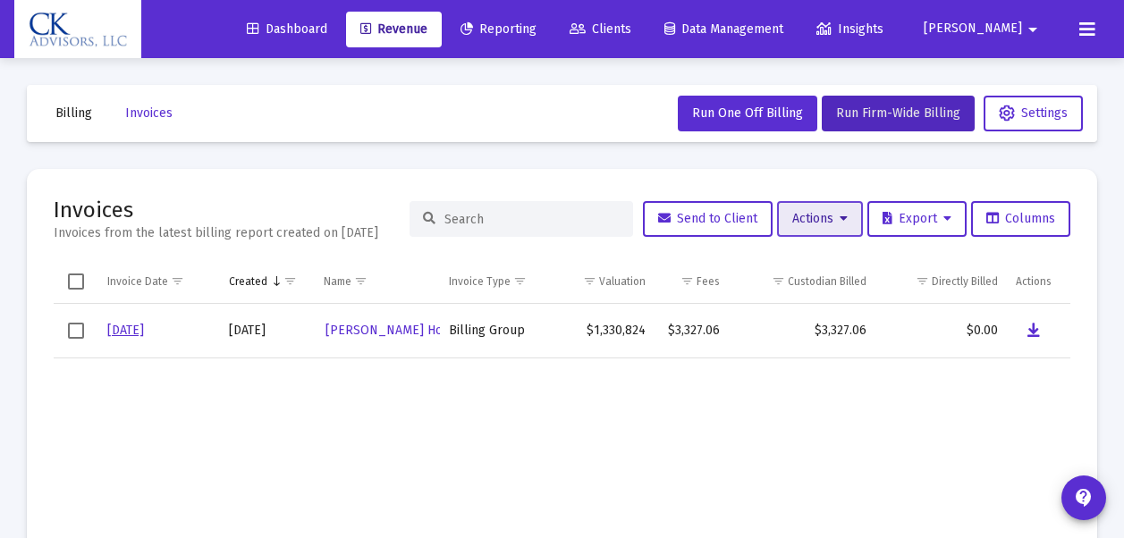
click at [804, 226] on span "Actions" at bounding box center [819, 218] width 55 height 15
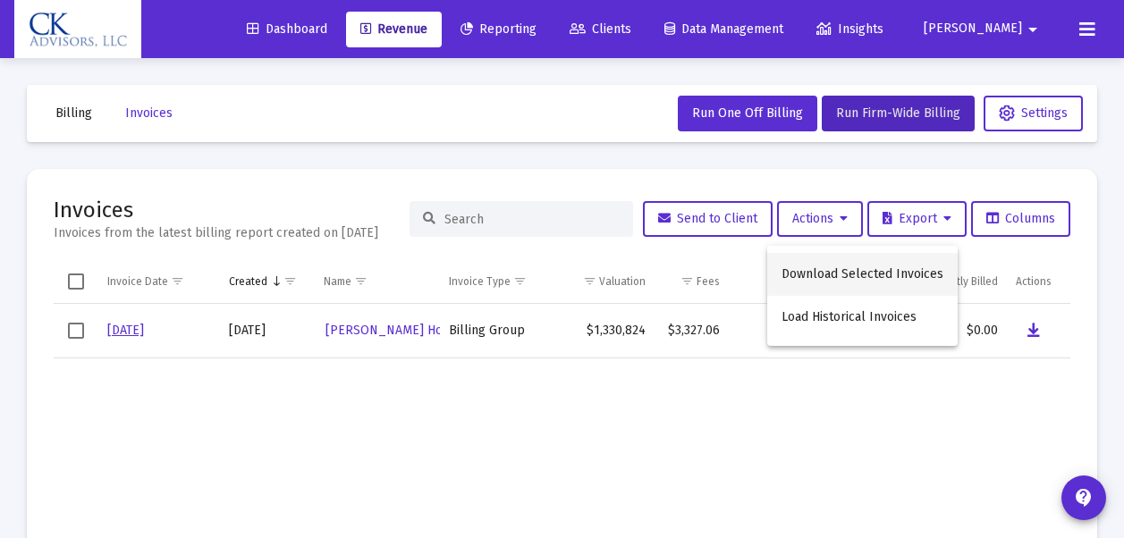
click at [818, 276] on button "Download Selected Invoices" at bounding box center [862, 274] width 190 height 43
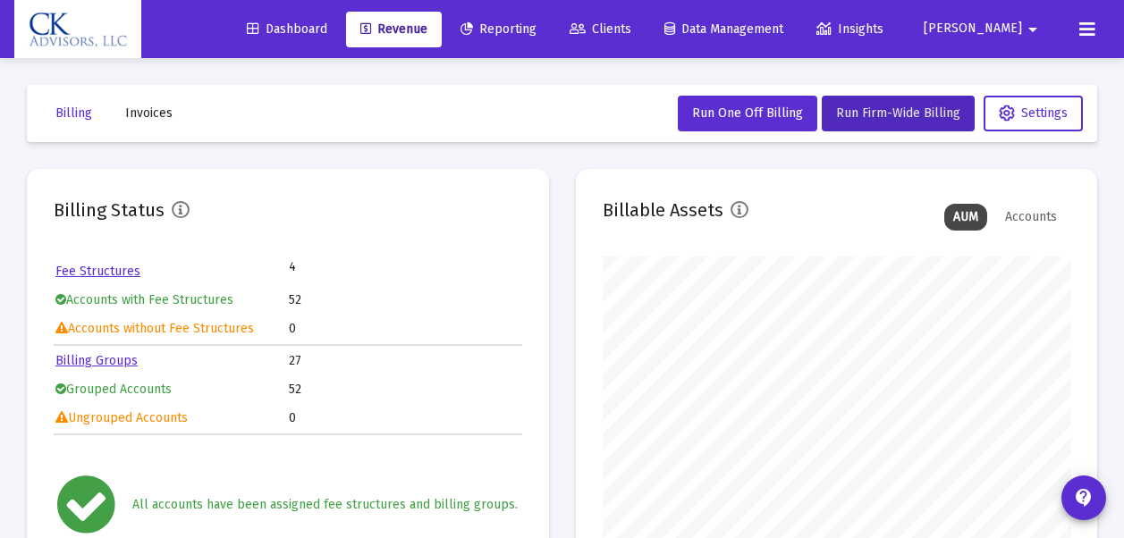
scroll to position [358, 468]
click at [1059, 115] on span "Settings" at bounding box center [1033, 113] width 69 height 15
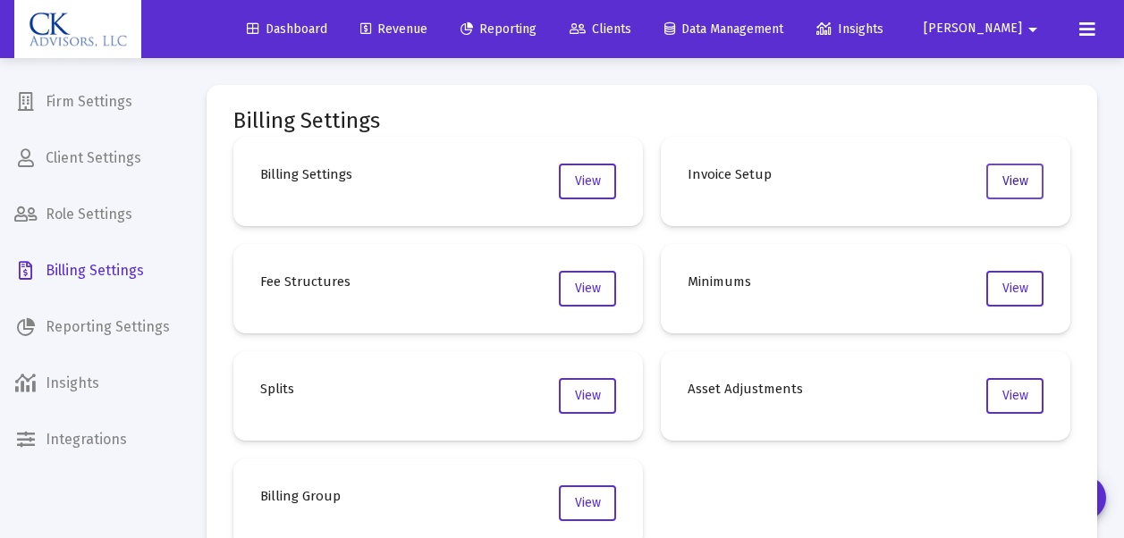
click at [1010, 182] on span "View" at bounding box center [1015, 180] width 26 height 15
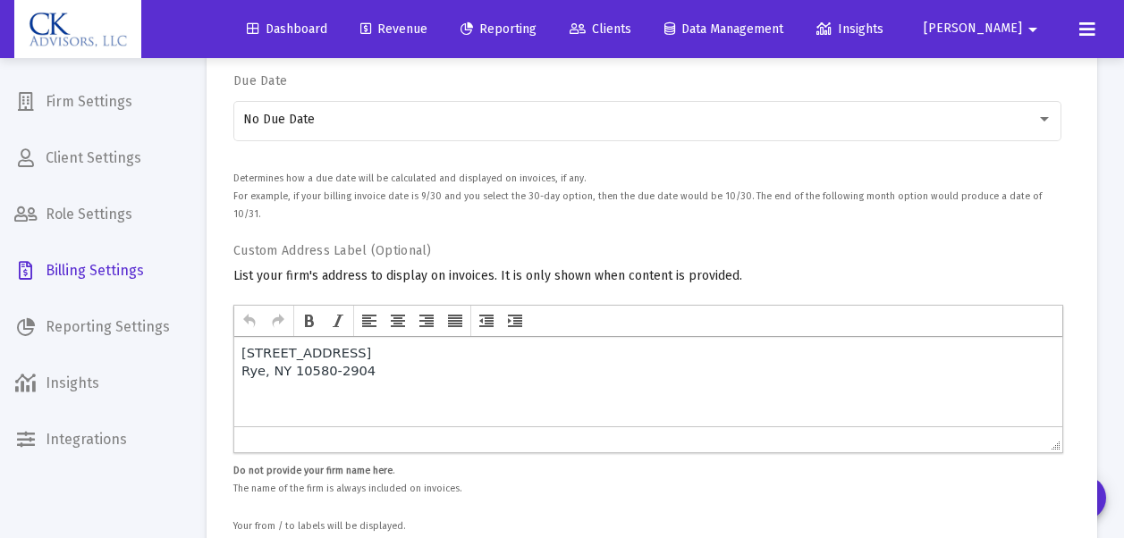
scroll to position [373, 0]
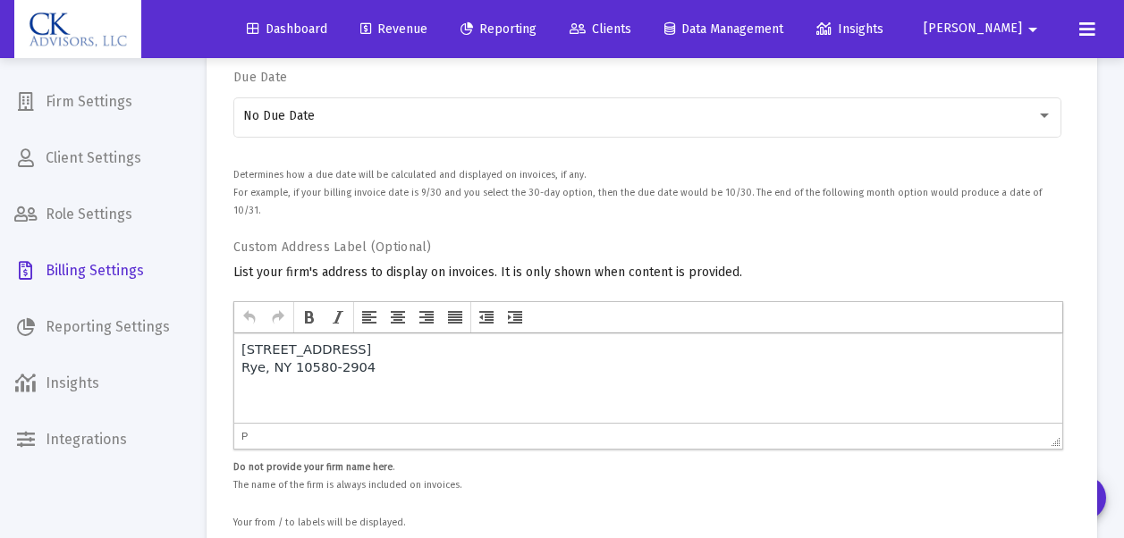
click at [397, 349] on p "[STREET_ADDRESS]" at bounding box center [648, 350] width 814 height 18
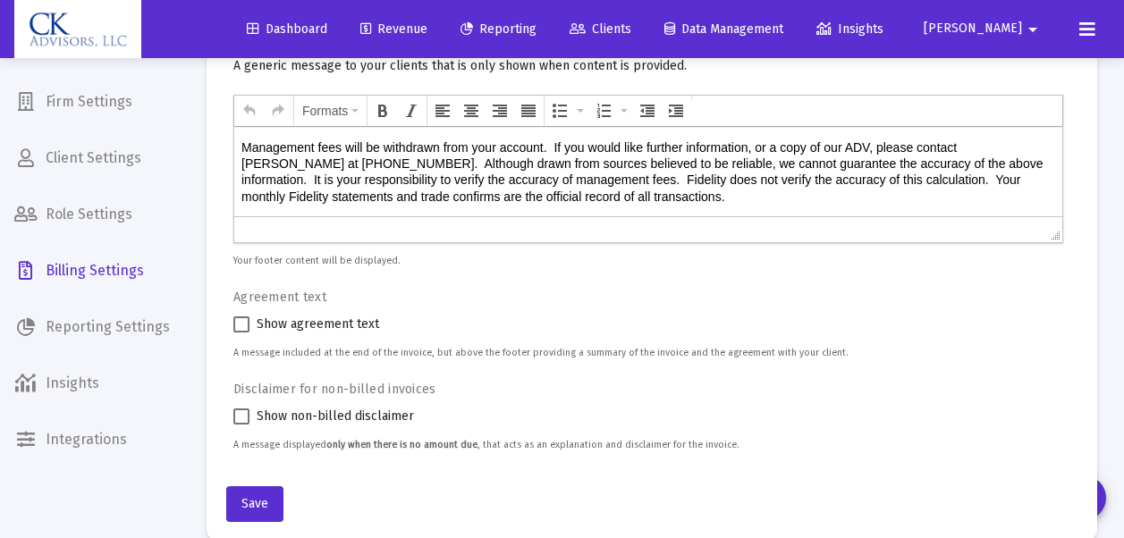
scroll to position [1161, 0]
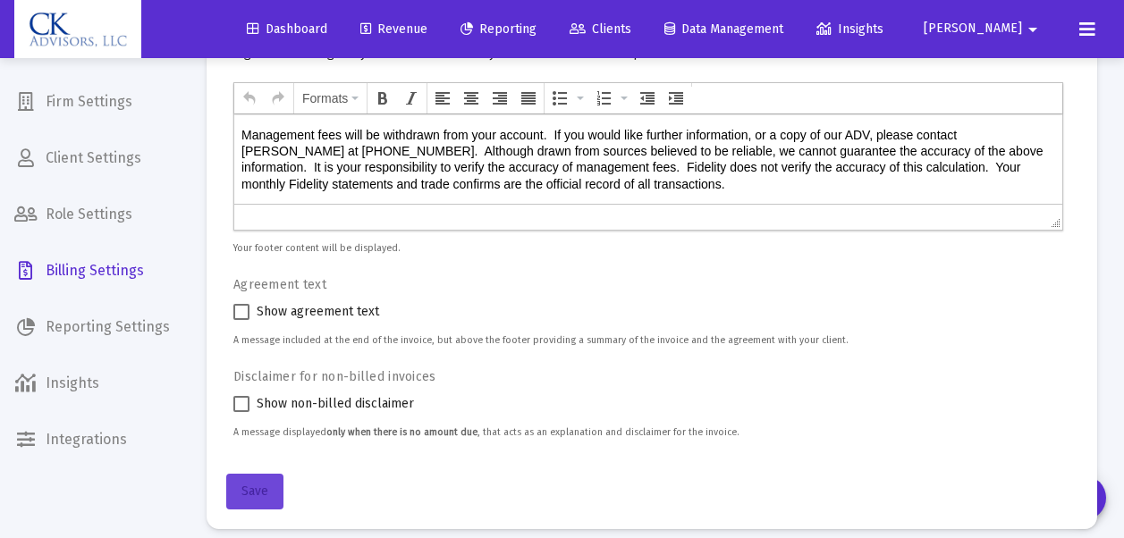
click at [258, 484] on span "Save" at bounding box center [254, 491] width 27 height 15
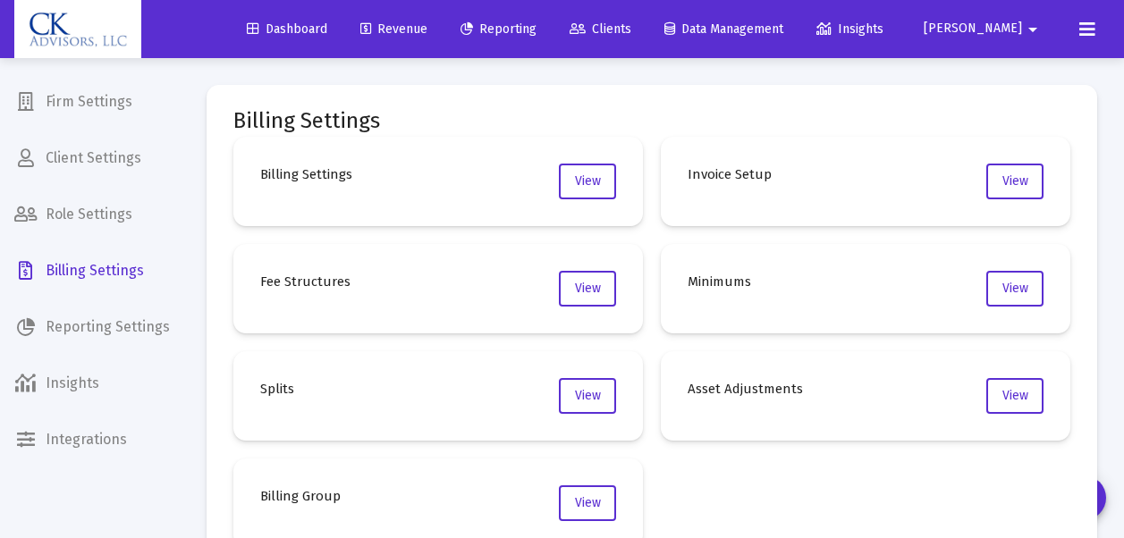
click at [427, 33] on span "Revenue" at bounding box center [393, 28] width 67 height 15
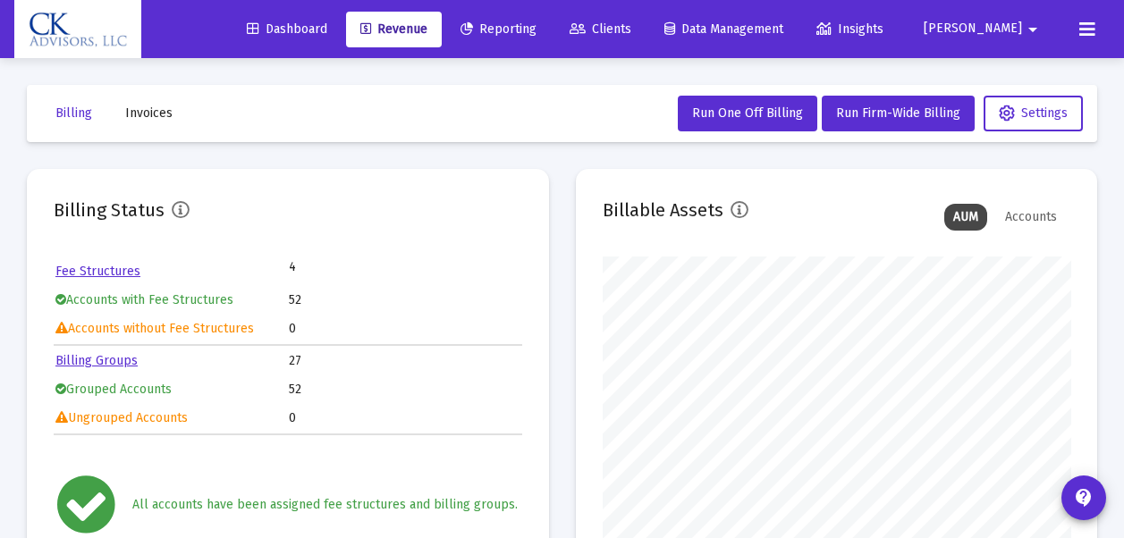
scroll to position [358, 468]
click at [743, 118] on span "Run One Off Billing" at bounding box center [747, 113] width 111 height 15
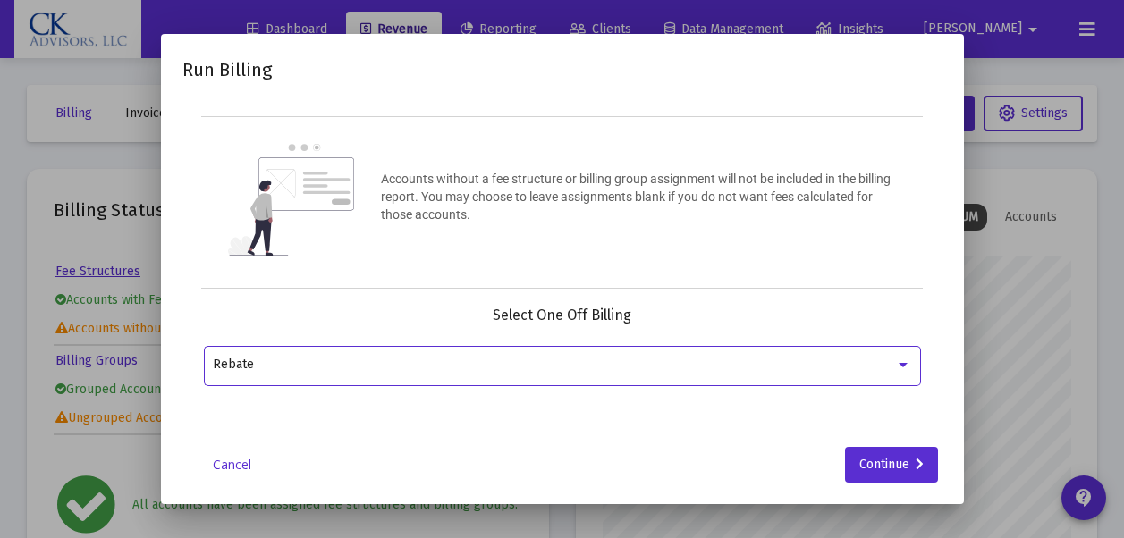
click at [903, 360] on div at bounding box center [903, 365] width 16 height 14
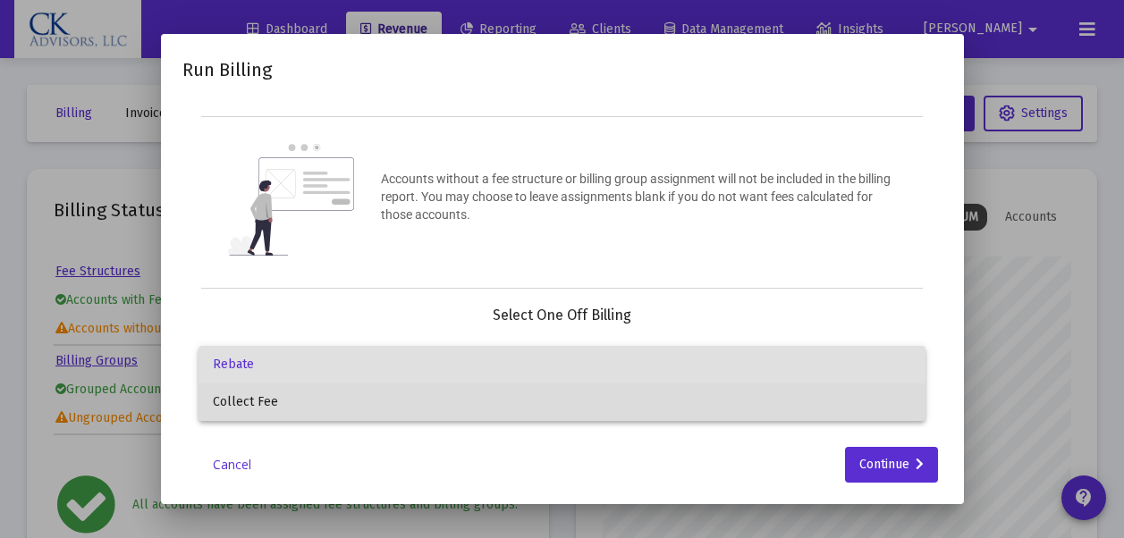
click at [313, 397] on span "Collect Fee" at bounding box center [562, 403] width 698 height 38
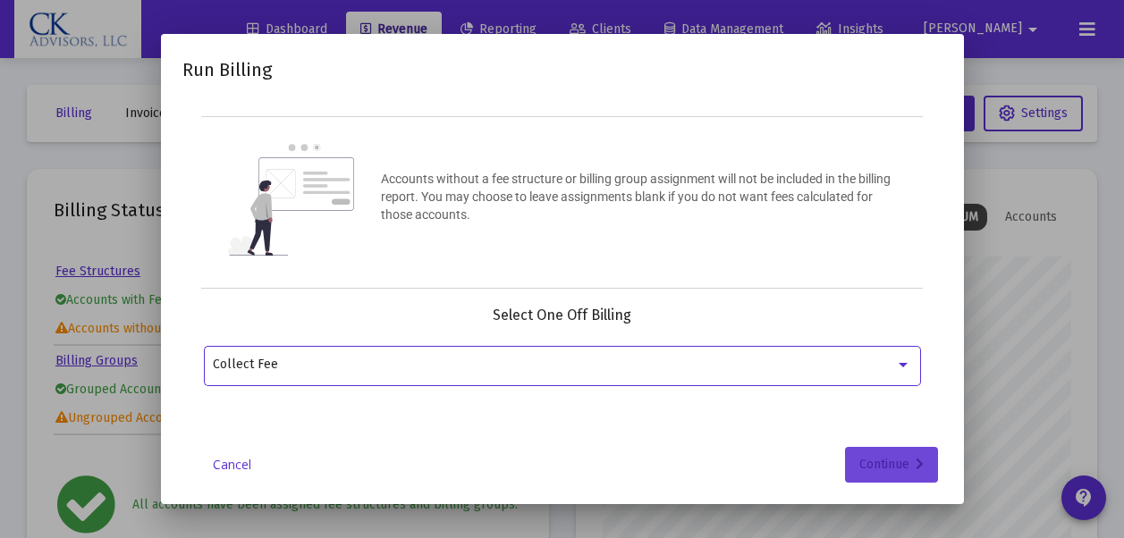
click at [891, 461] on div "Continue" at bounding box center [891, 465] width 64 height 36
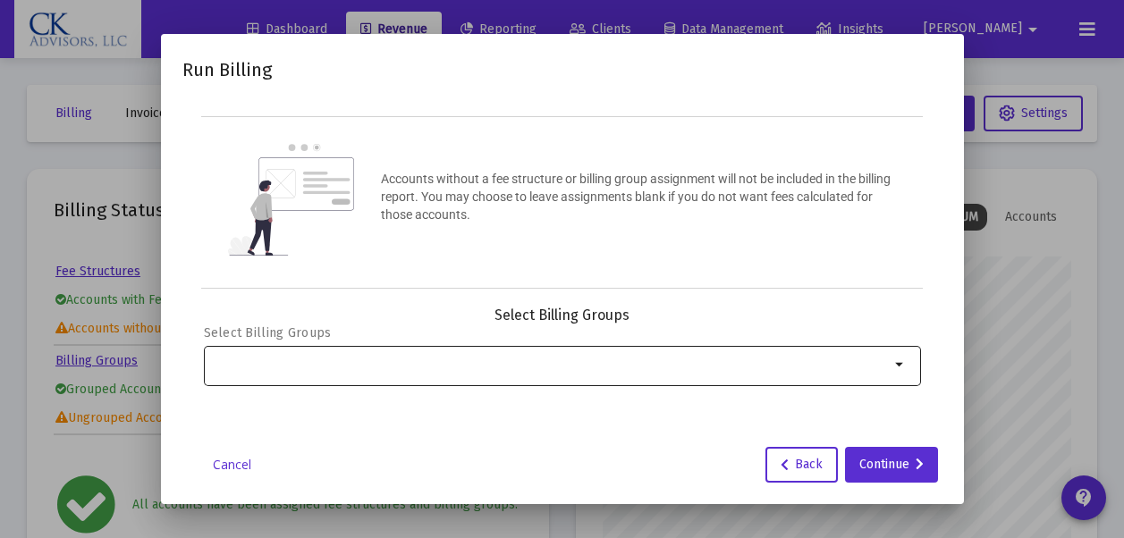
click at [903, 365] on mat-icon "arrow_drop_down" at bounding box center [900, 364] width 21 height 21
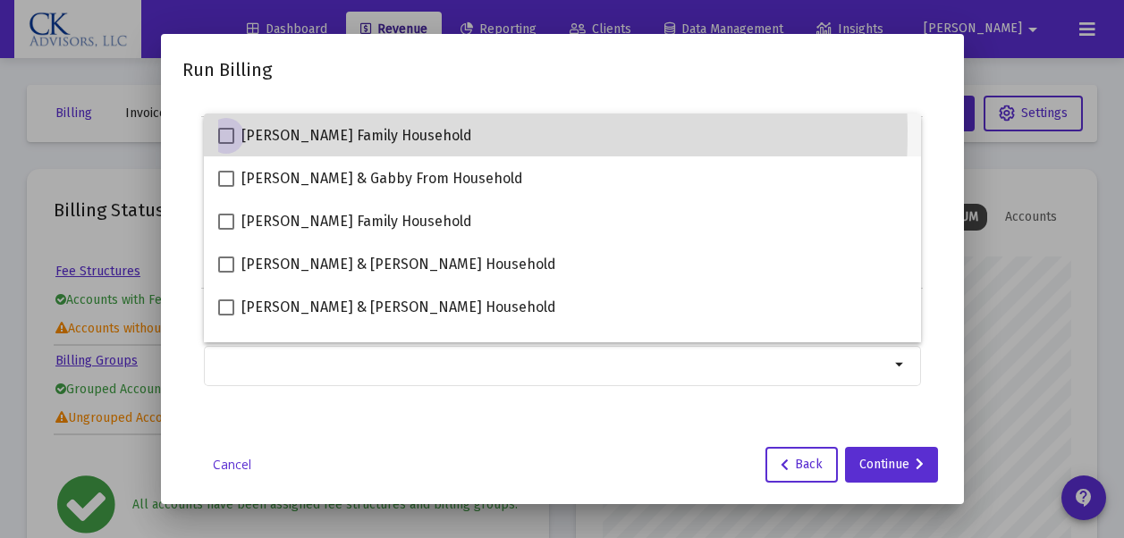
click at [222, 131] on span at bounding box center [226, 136] width 16 height 16
click at [225, 144] on input "[PERSON_NAME] Family Household" at bounding box center [225, 144] width 1 height 1
checkbox input "true"
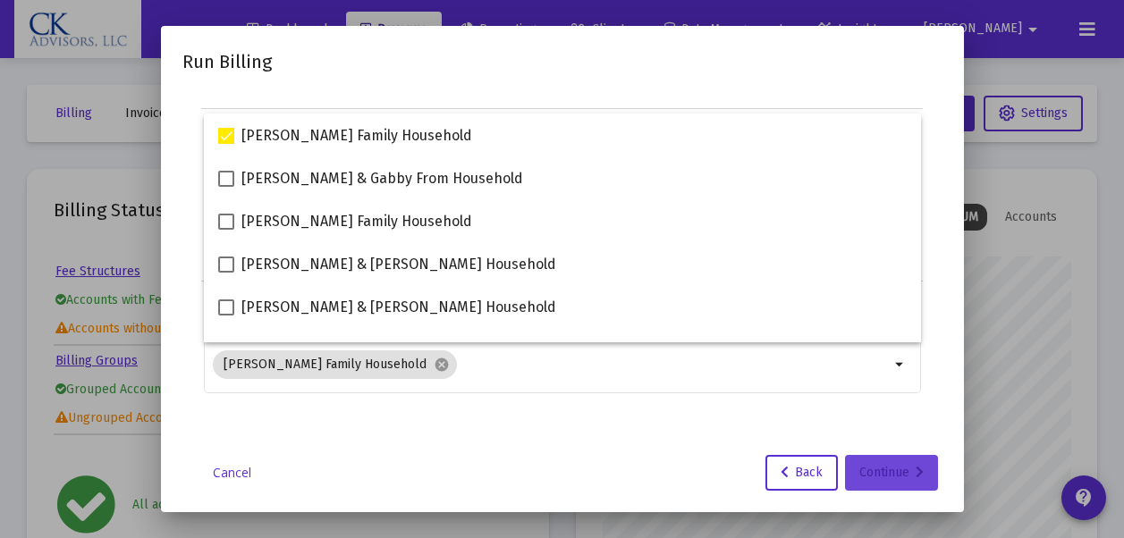
click at [888, 475] on div "Continue" at bounding box center [891, 473] width 64 height 36
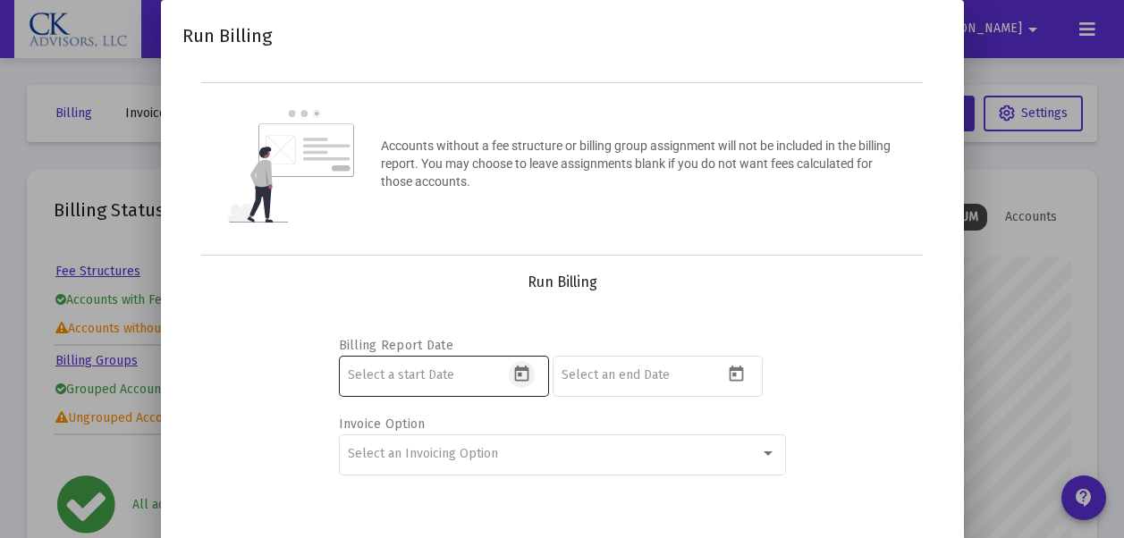
click at [520, 376] on icon "Open calendar" at bounding box center [522, 374] width 14 height 16
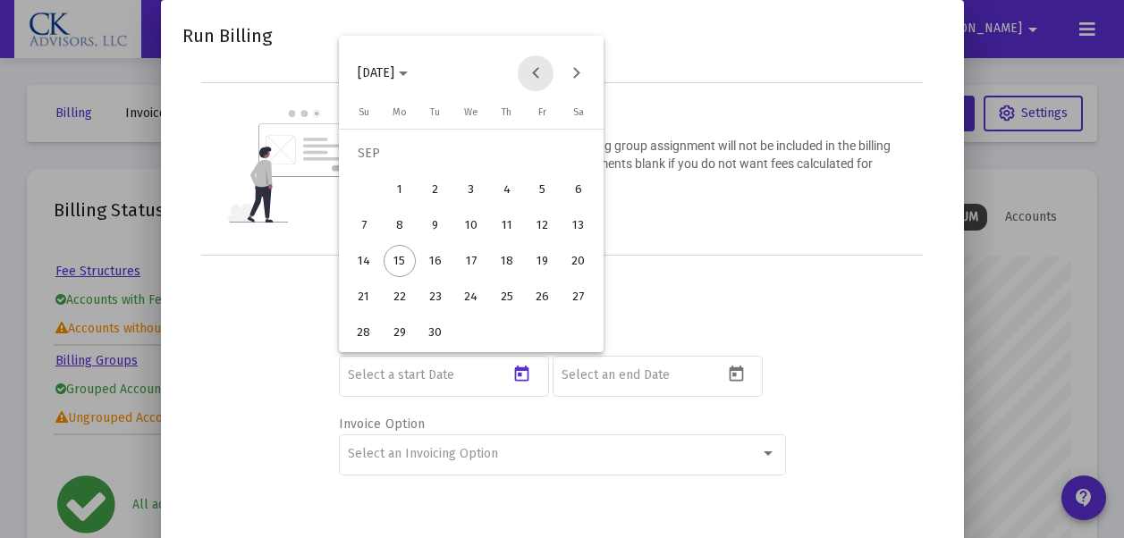
click at [535, 72] on button "Previous month" at bounding box center [536, 73] width 36 height 36
click at [430, 192] on div "1" at bounding box center [435, 189] width 32 height 32
type input "[DATE]"
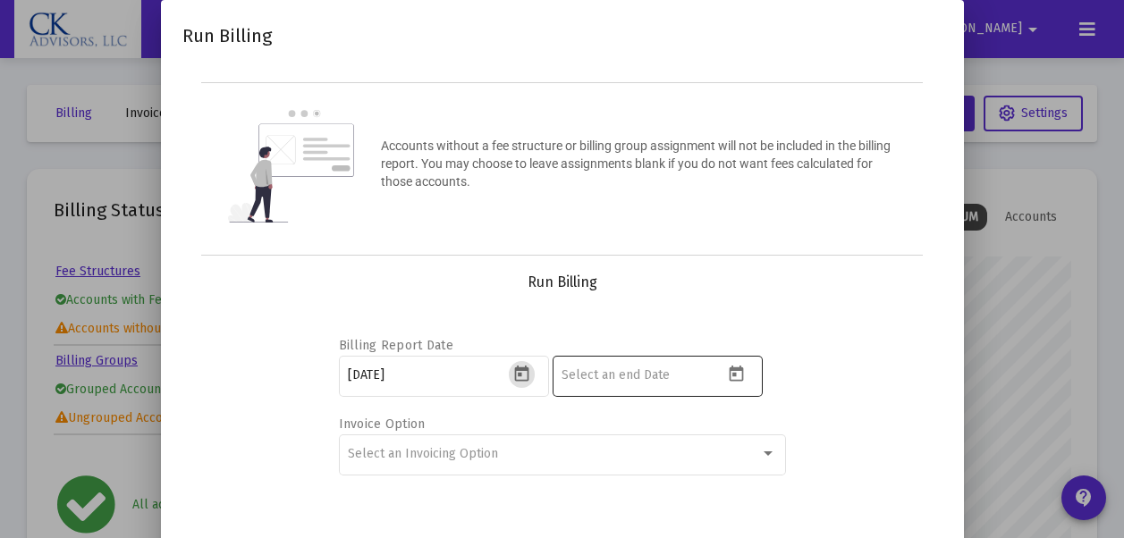
click at [736, 374] on icon "Open calendar" at bounding box center [736, 374] width 14 height 16
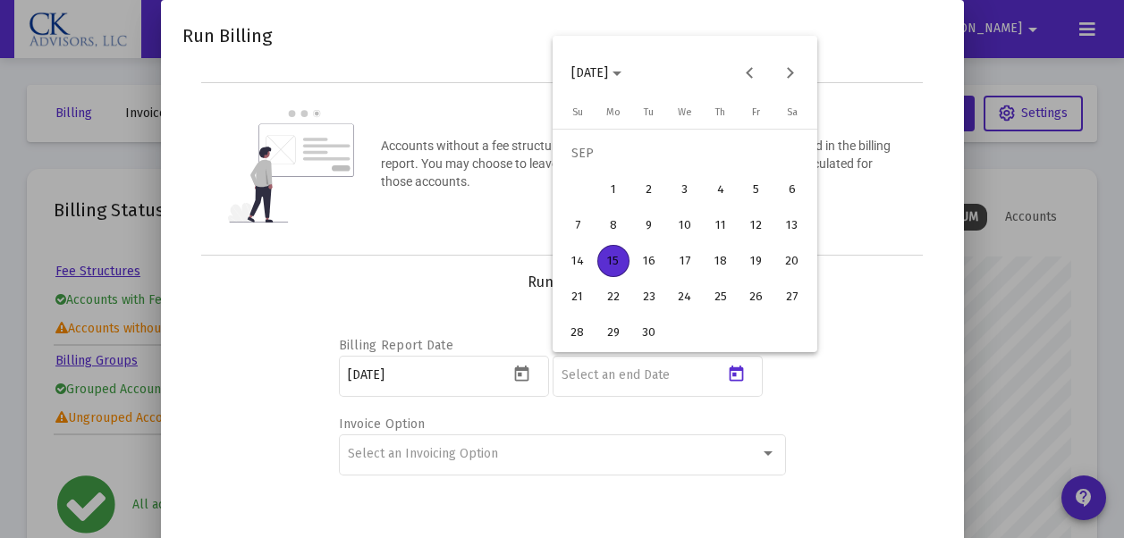
click at [871, 401] on div at bounding box center [562, 269] width 1124 height 538
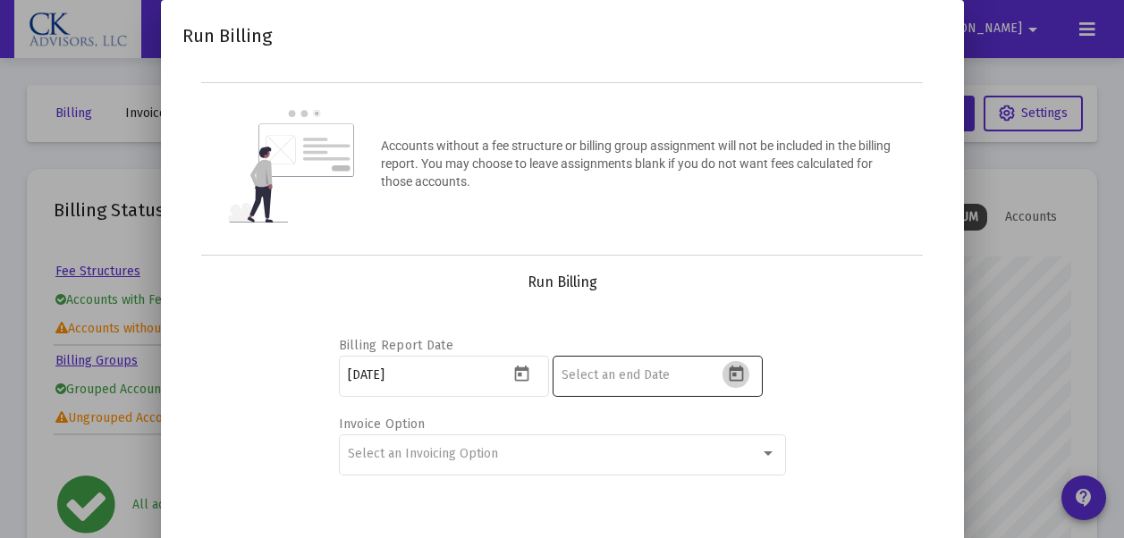
click at [731, 372] on icon "Open calendar" at bounding box center [736, 374] width 19 height 19
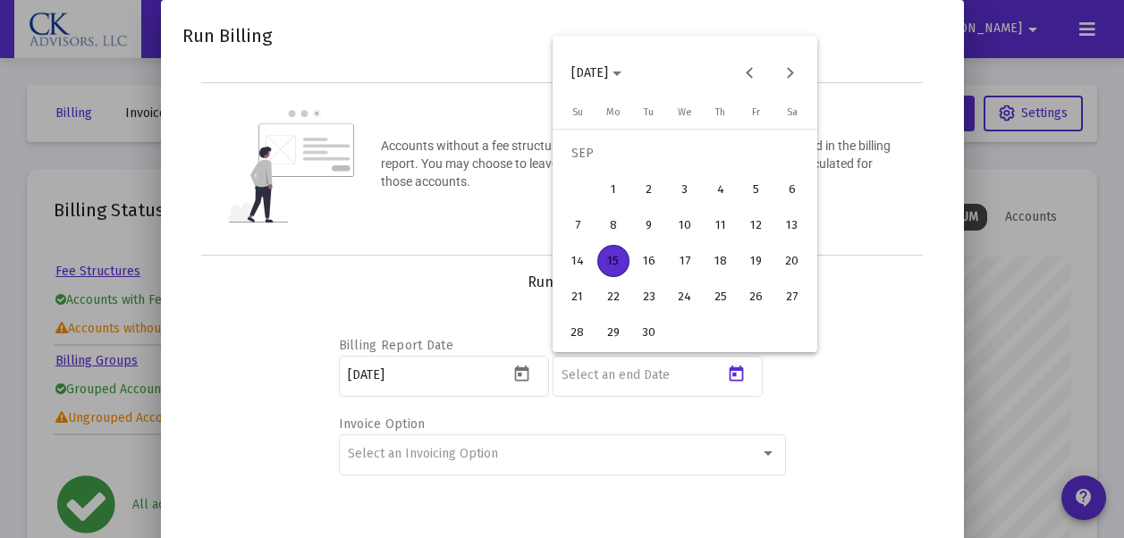
click at [616, 249] on div "15" at bounding box center [613, 261] width 32 height 32
type input "[DATE]"
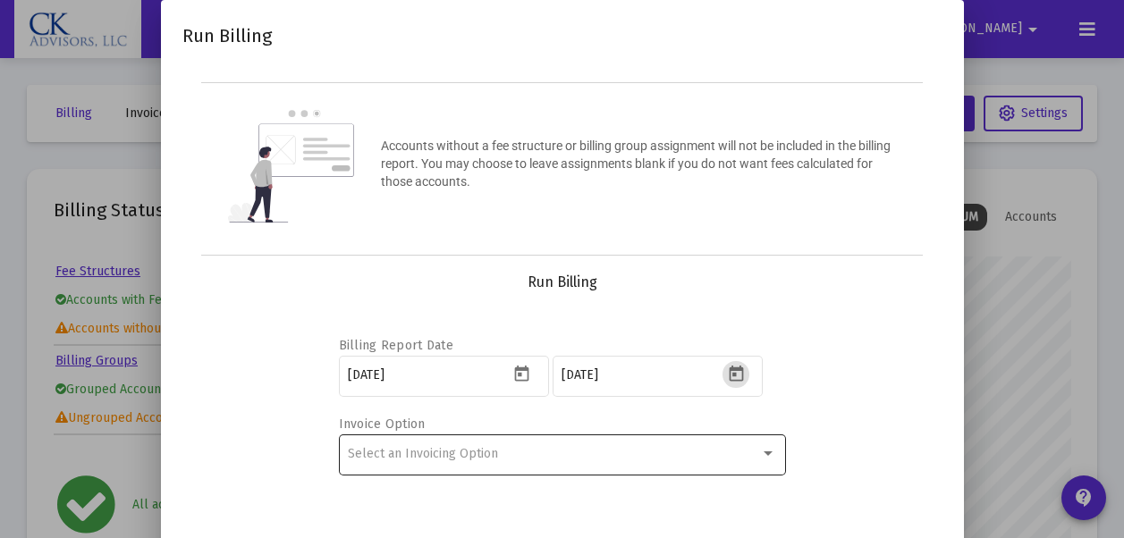
click at [767, 453] on div at bounding box center [768, 454] width 9 height 4
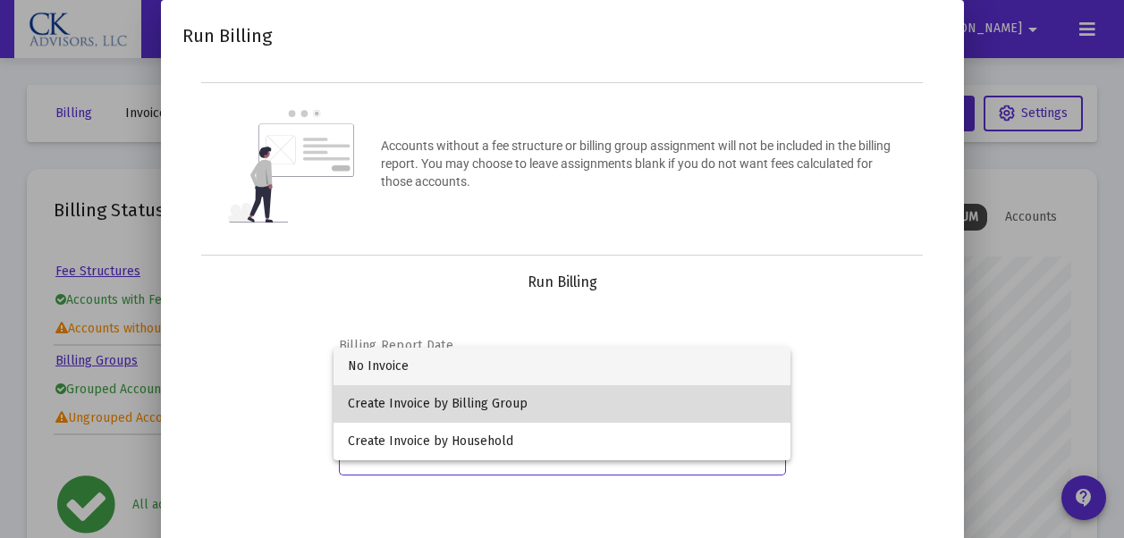
click at [487, 401] on span "Create Invoice by Billing Group" at bounding box center [562, 404] width 428 height 38
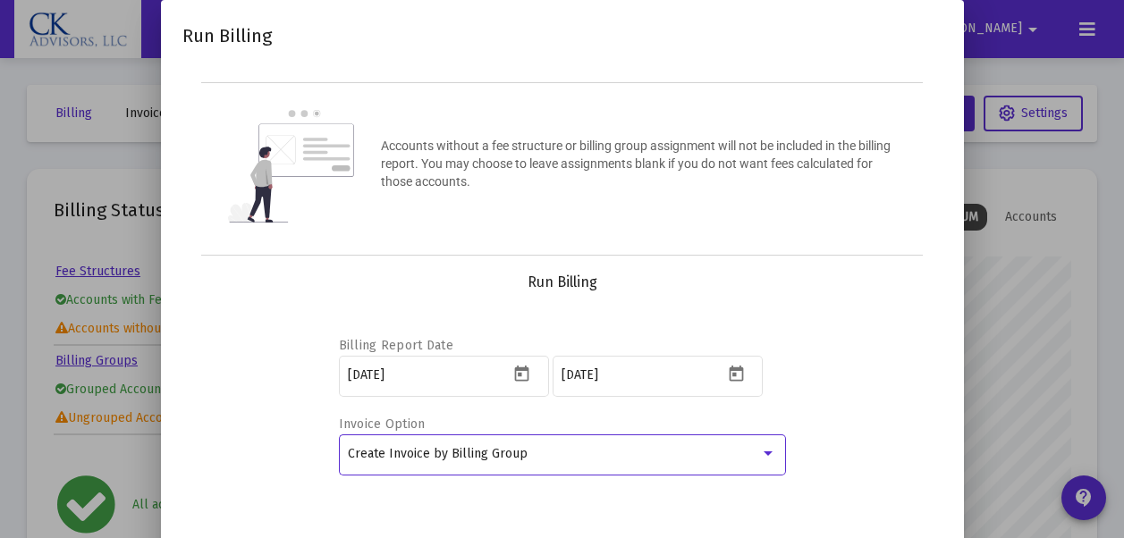
click at [768, 452] on div at bounding box center [768, 454] width 9 height 4
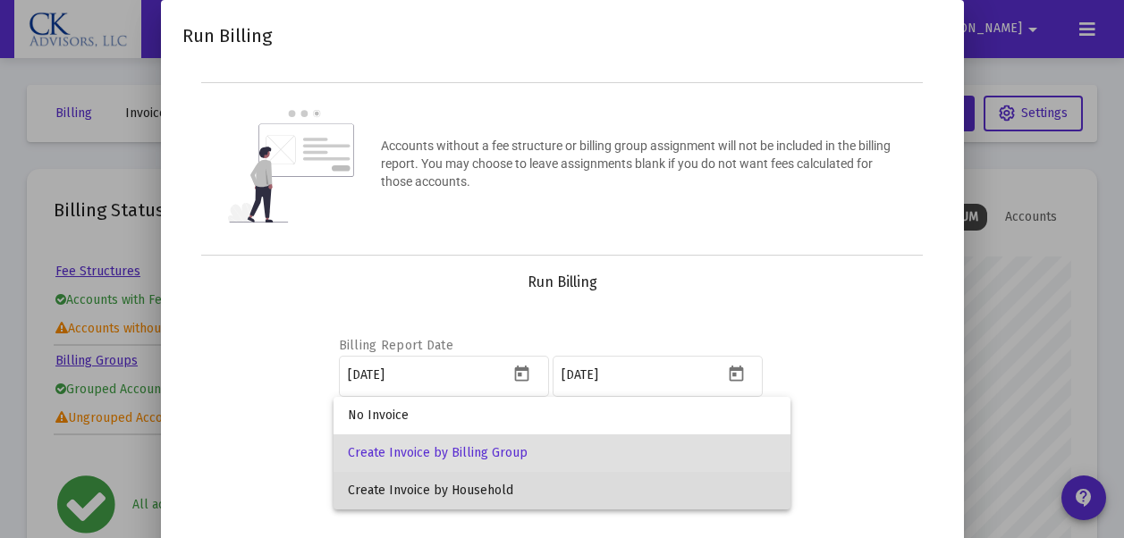
click at [476, 487] on span "Create Invoice by Household" at bounding box center [562, 491] width 428 height 38
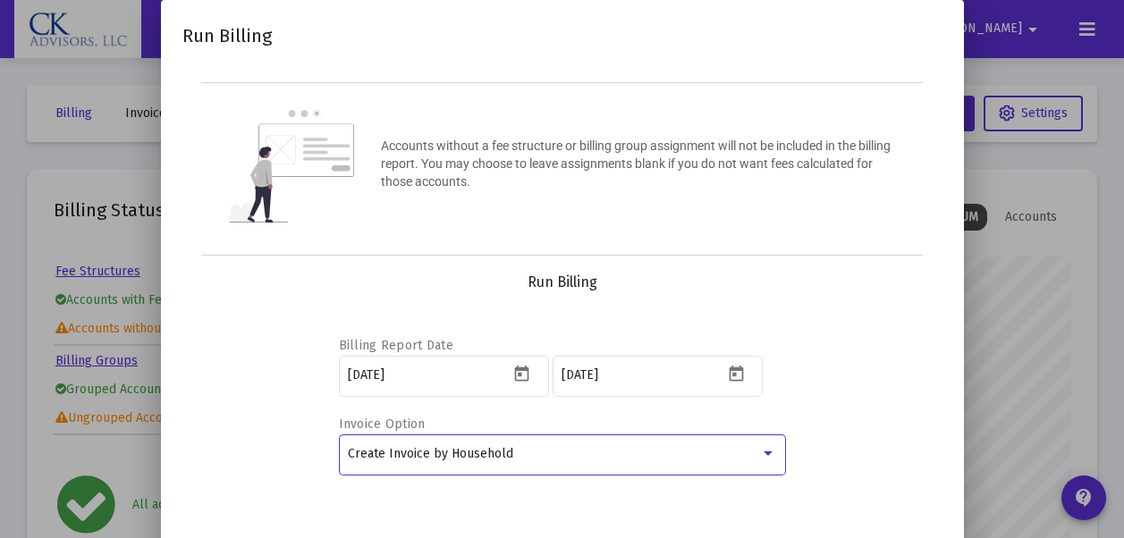
click at [834, 537] on div "Run Billing Accounts without a fee structure or billing group assignment will n…" at bounding box center [562, 302] width 760 height 562
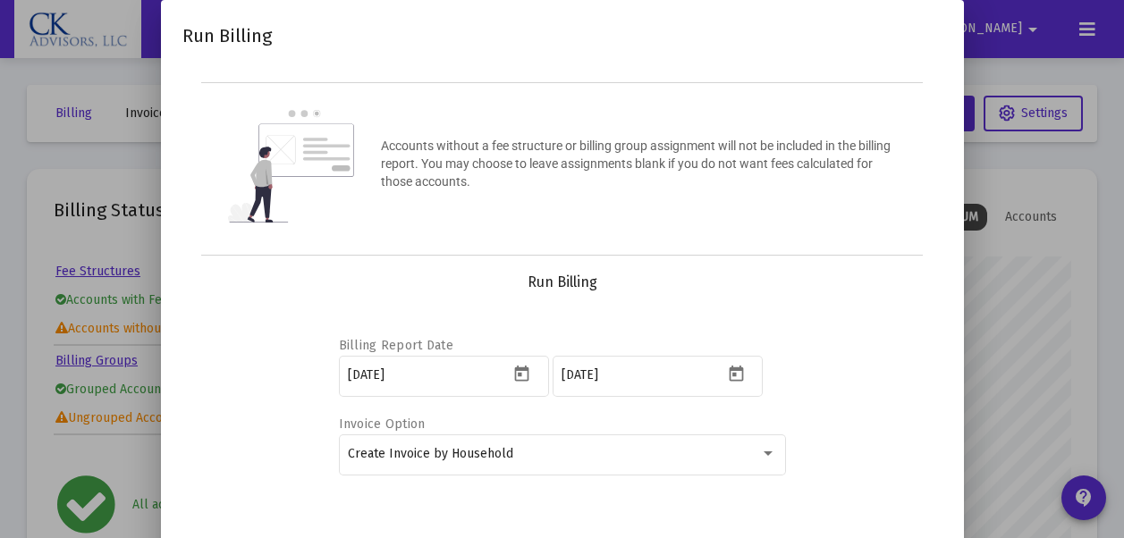
click at [844, 537] on html "Dashboard Revenue Reporting Clients Data Management Insights [PERSON_NAME] Inte…" at bounding box center [562, 269] width 1124 height 538
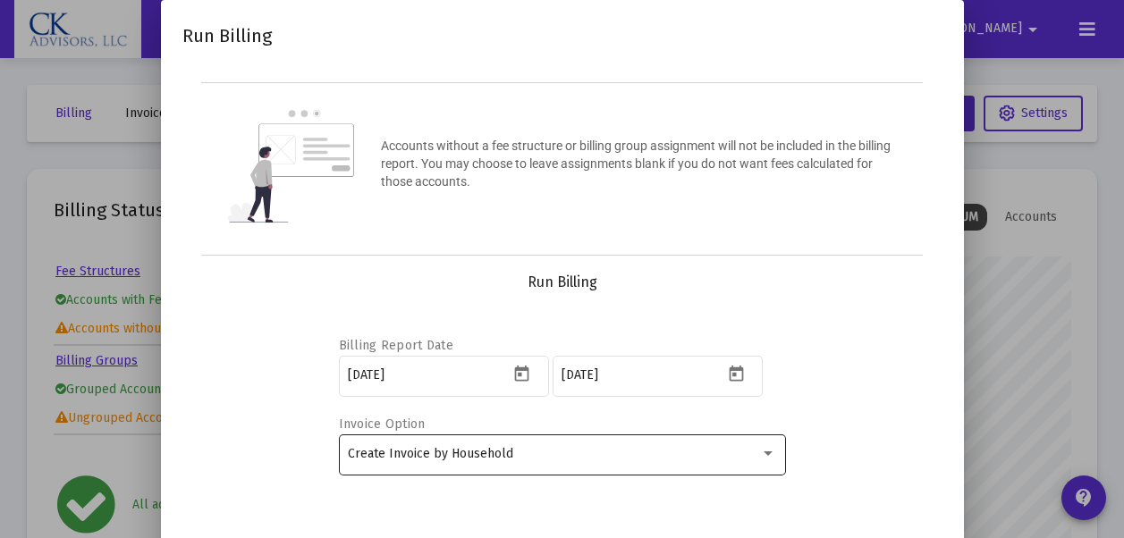
click at [777, 447] on div "Create Invoice by Household" at bounding box center [562, 454] width 447 height 44
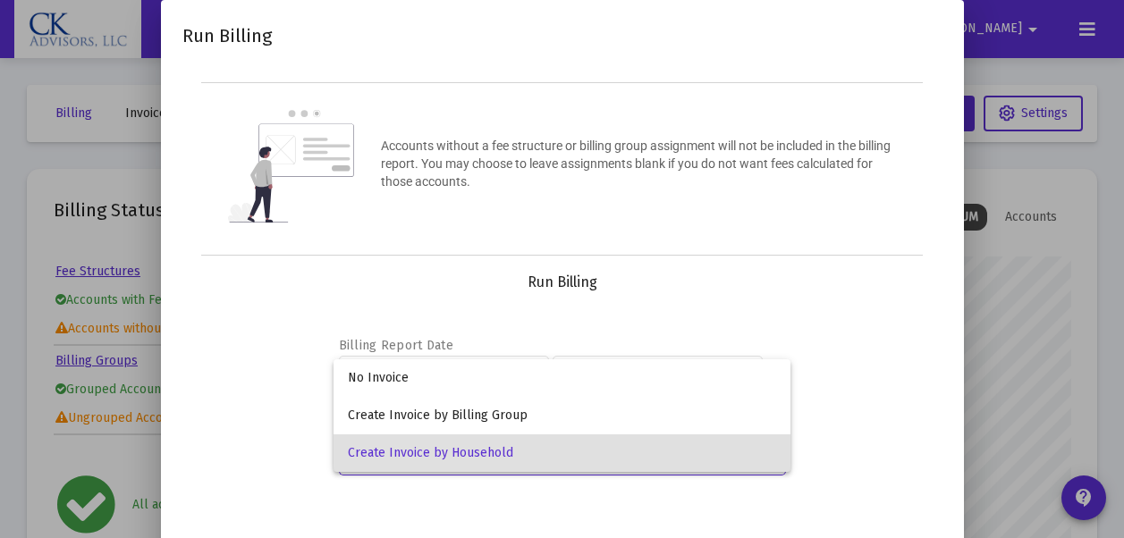
click at [908, 428] on div at bounding box center [562, 269] width 1124 height 538
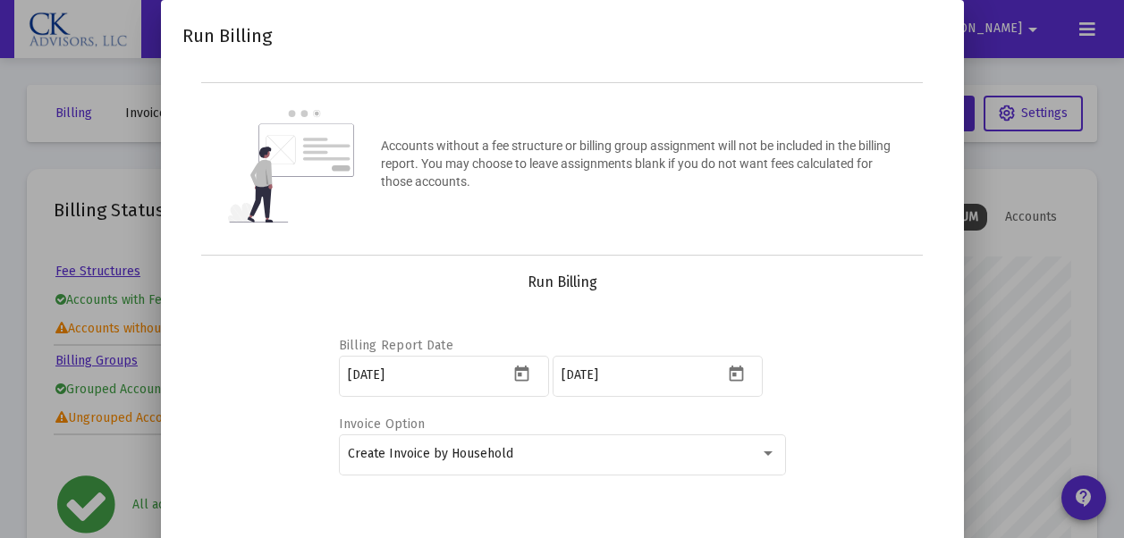
click at [915, 287] on div "Run Billing" at bounding box center [562, 283] width 717 height 18
click at [1035, 249] on div at bounding box center [562, 269] width 1124 height 538
